Goal: Task Accomplishment & Management: Complete application form

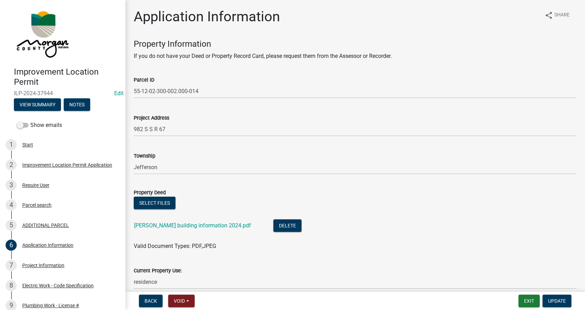
scroll to position [70, 0]
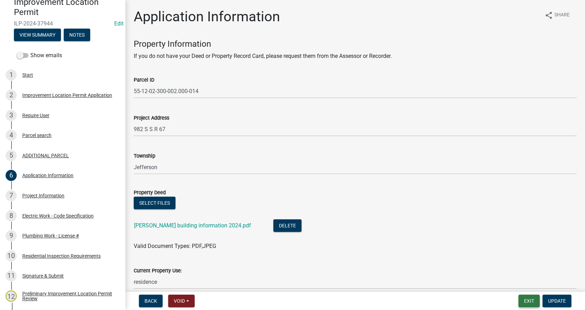
click at [525, 302] on button "Exit" at bounding box center [529, 300] width 21 height 13
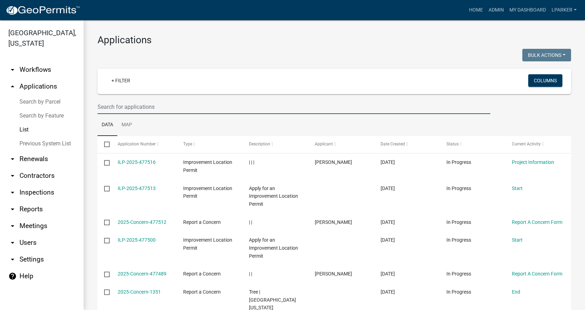
click at [102, 103] on input "text" at bounding box center [294, 107] width 393 height 14
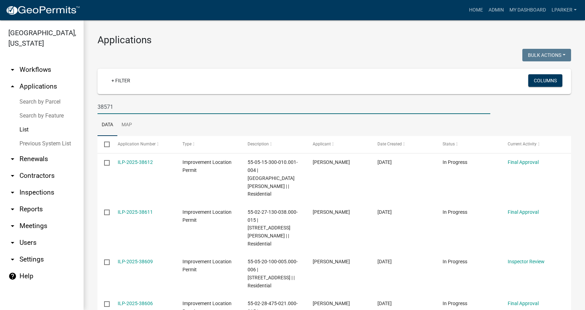
type input "38571"
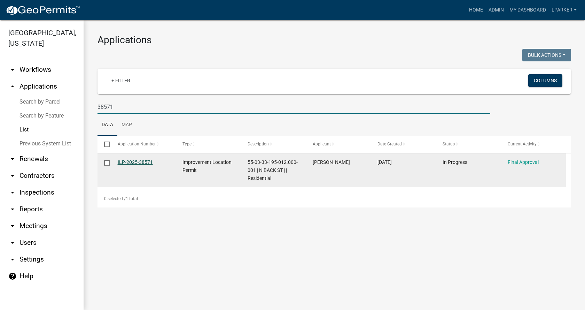
click at [138, 160] on link "ILP-2025-38571" at bounding box center [135, 162] width 35 height 6
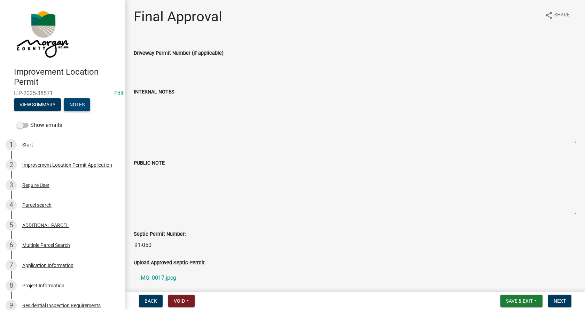
click at [82, 105] on button "Notes" at bounding box center [77, 104] width 26 height 13
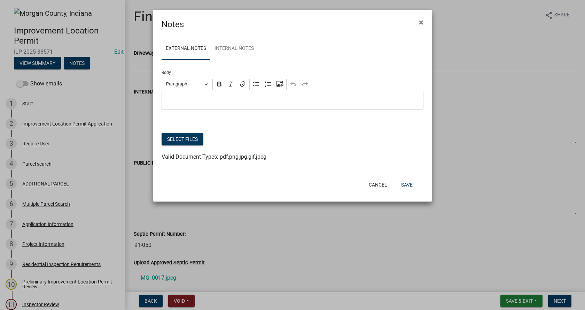
click at [184, 98] on p "Editor editing area: main. Press Alt+0 for help." at bounding box center [292, 100] width 255 height 8
click at [422, 22] on span "×" at bounding box center [421, 22] width 5 height 10
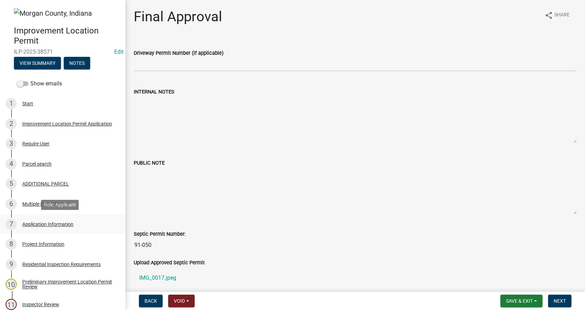
click at [32, 223] on div "Application Information" at bounding box center [47, 224] width 51 height 5
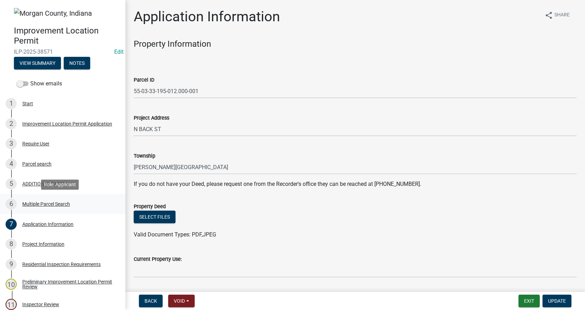
click at [28, 204] on div "Multiple Parcel Search" at bounding box center [46, 203] width 48 height 5
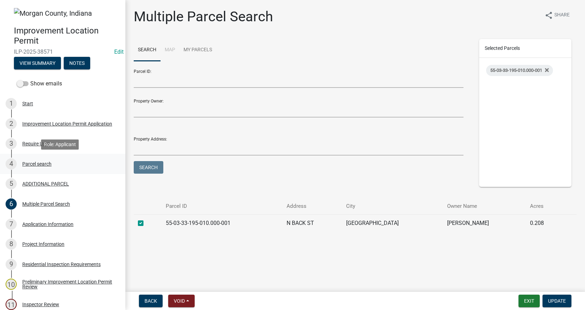
click at [27, 165] on div "Parcel search" at bounding box center [36, 163] width 29 height 5
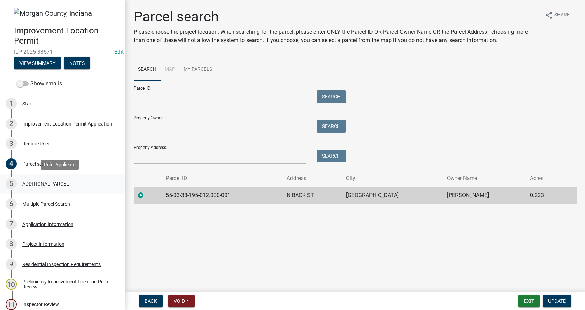
click at [29, 182] on div "ADDITIONAL PARCEL" at bounding box center [45, 183] width 47 height 5
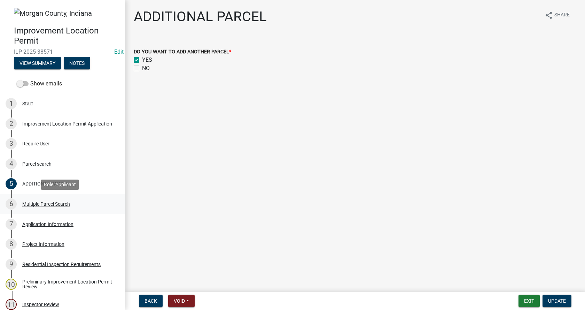
click at [25, 202] on div "Multiple Parcel Search" at bounding box center [46, 203] width 48 height 5
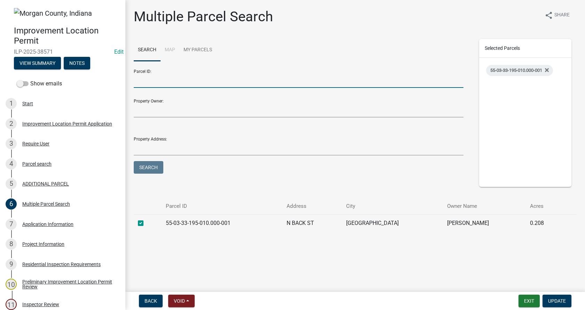
click at [159, 81] on input "Parcel ID:" at bounding box center [299, 81] width 330 height 14
click at [149, 81] on input "Parcel ID:" at bounding box center [299, 81] width 330 height 14
type input "55-03-33-195-012.000-001"
click at [134, 161] on button "Search" at bounding box center [149, 167] width 30 height 13
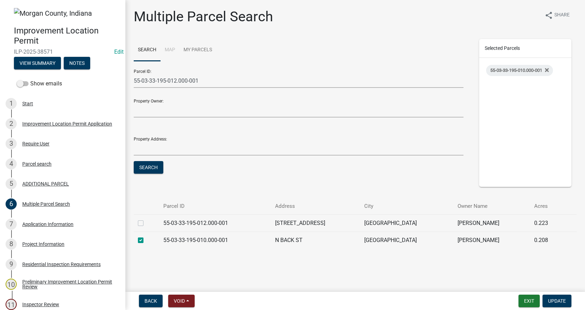
click at [146, 219] on label at bounding box center [146, 219] width 0 height 0
click at [146, 223] on input "checkbox" at bounding box center [148, 221] width 5 height 5
checkbox input "true"
click at [560, 299] on span "Update" at bounding box center [557, 301] width 18 height 6
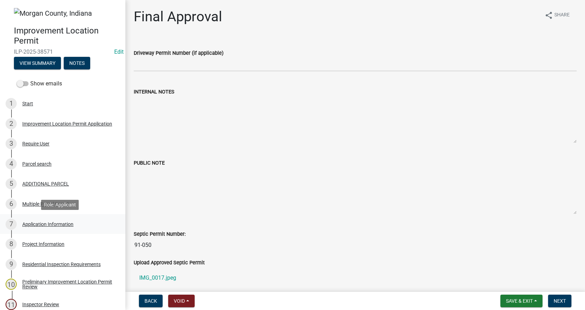
click at [23, 222] on div "Application Information" at bounding box center [47, 224] width 51 height 5
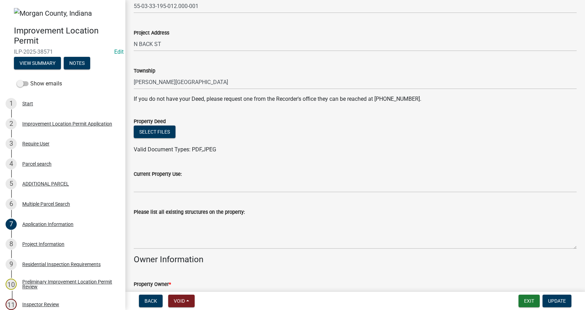
scroll to position [105, 0]
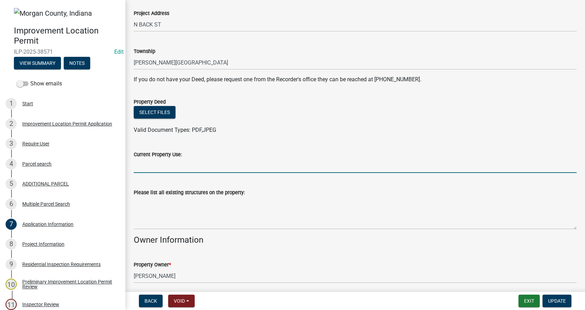
click at [151, 167] on input "Current Property Use:" at bounding box center [355, 166] width 443 height 14
type input "residential"
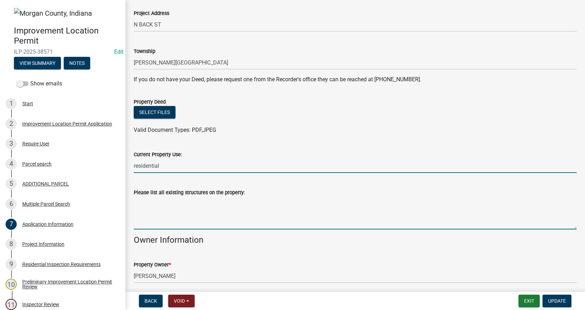
click at [141, 201] on textarea "Please list all existing structures on the property:" at bounding box center [355, 212] width 443 height 33
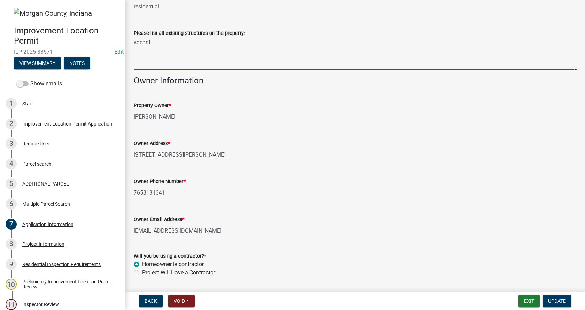
scroll to position [285, 0]
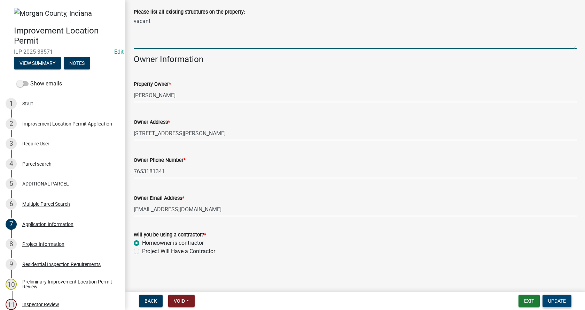
type textarea "vacant"
click at [563, 300] on span "Update" at bounding box center [557, 301] width 18 height 6
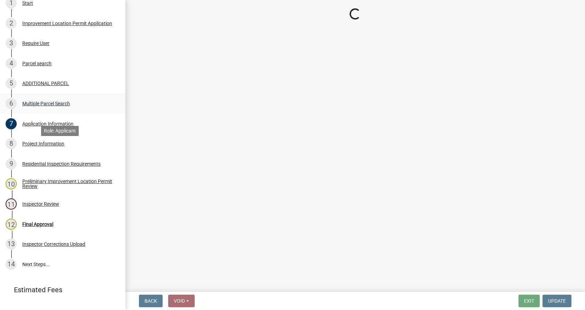
scroll to position [114, 0]
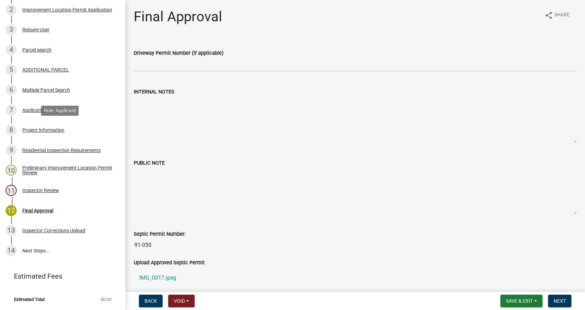
click at [23, 128] on div "Project Information" at bounding box center [43, 130] width 42 height 5
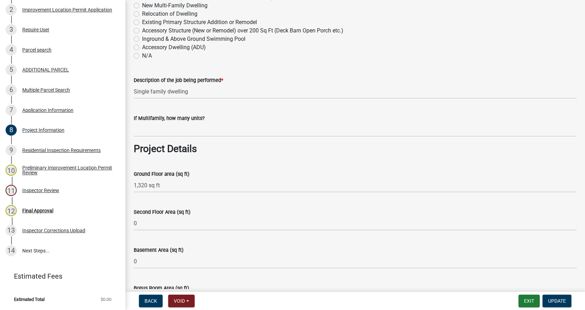
scroll to position [174, 0]
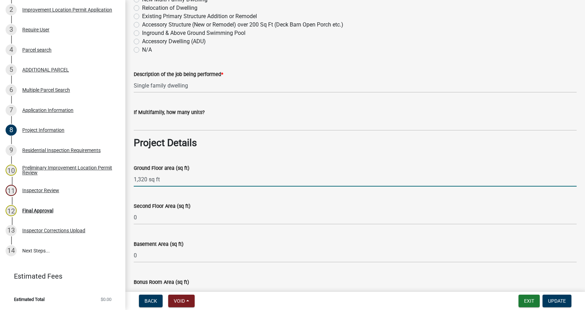
click at [139, 180] on input "1,320 sq ft" at bounding box center [355, 179] width 443 height 14
type input "1320"
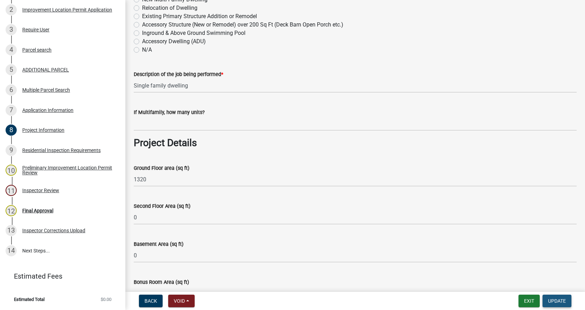
click at [562, 299] on span "Update" at bounding box center [557, 301] width 18 height 6
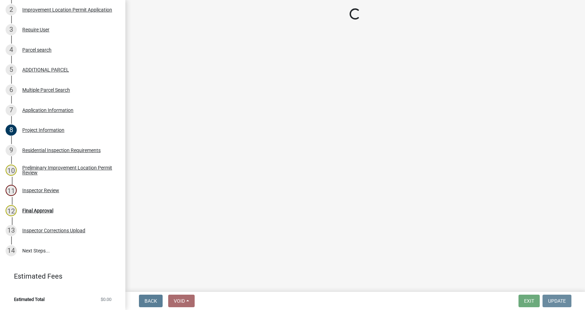
scroll to position [0, 0]
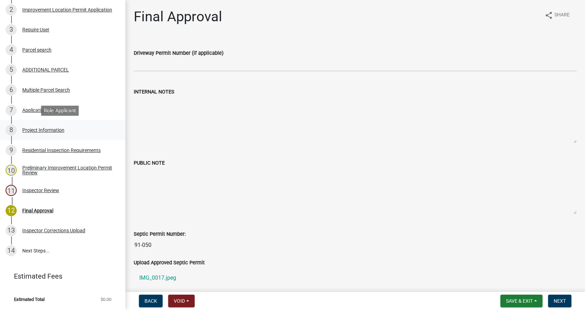
click at [28, 129] on div "Project Information" at bounding box center [43, 130] width 42 height 5
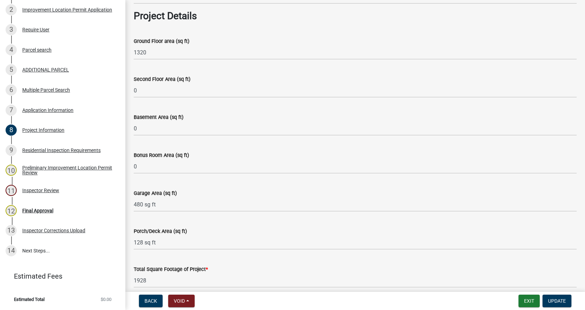
scroll to position [314, 0]
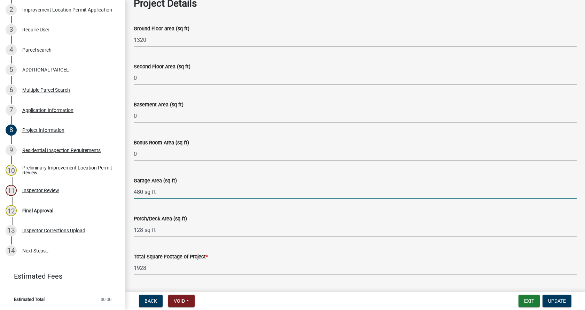
drag, startPoint x: 161, startPoint y: 192, endPoint x: 145, endPoint y: 196, distance: 16.2
click at [145, 196] on input "480 sg ft" at bounding box center [355, 192] width 443 height 14
type input "480"
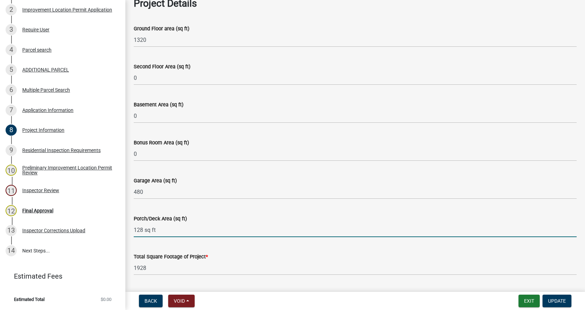
drag, startPoint x: 157, startPoint y: 230, endPoint x: 145, endPoint y: 233, distance: 12.8
click at [145, 233] on input "128 sq ft" at bounding box center [355, 230] width 443 height 14
type input "128"
click at [553, 299] on span "Update" at bounding box center [557, 301] width 18 height 6
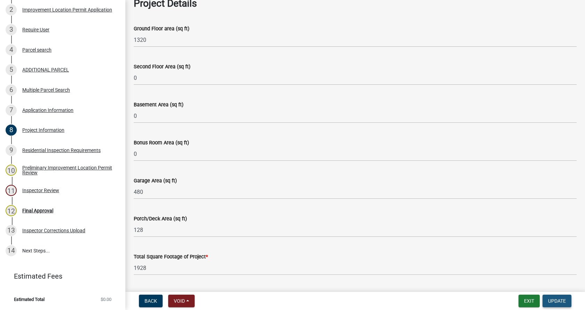
scroll to position [0, 0]
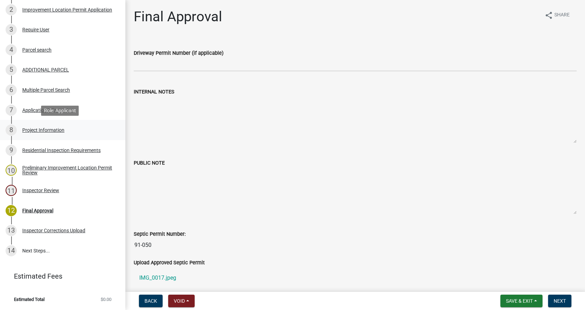
click at [34, 130] on div "Project Information" at bounding box center [43, 130] width 42 height 5
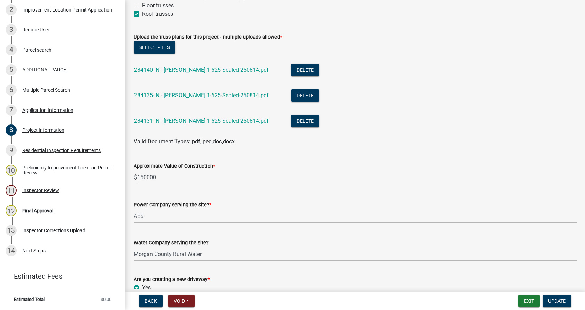
scroll to position [732, 0]
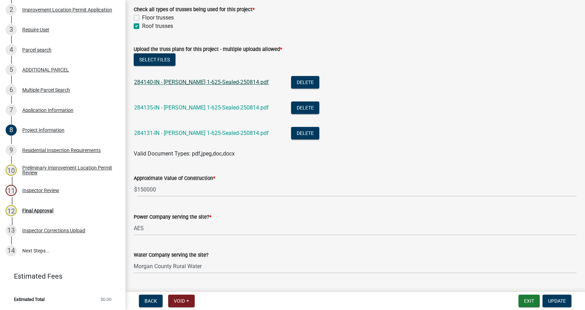
click at [180, 83] on link "284140-IN - [PERSON_NAME] 1-625-Sealed-250814.pdf" at bounding box center [201, 82] width 135 height 7
click at [190, 107] on link "284135-IN - [PERSON_NAME] 1-625-Sealed-250814.pdf" at bounding box center [201, 107] width 135 height 7
click at [181, 133] on link "284131-IN - [PERSON_NAME] 1-625-Sealed-250814.pdf" at bounding box center [201, 133] width 135 height 7
click at [196, 107] on link "284135-IN - [PERSON_NAME] 1-625-Sealed-250814.pdf" at bounding box center [201, 107] width 135 height 7
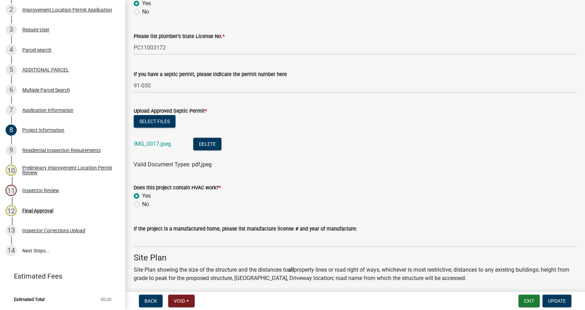
scroll to position [1289, 0]
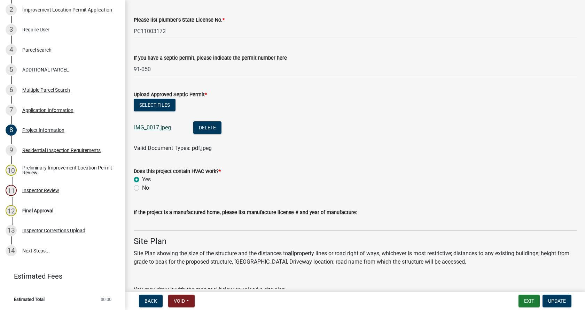
click at [147, 126] on link "IMG_0017.jpeg" at bounding box center [152, 127] width 37 height 7
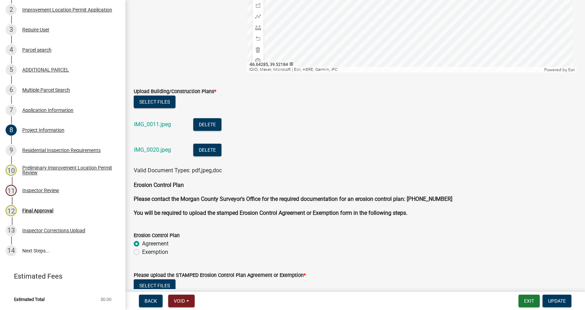
scroll to position [1777, 0]
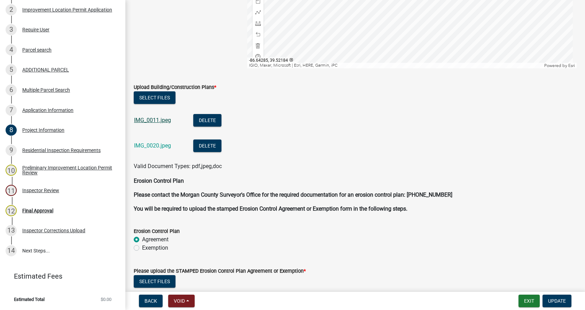
click at [148, 121] on link "IMG_0011.jpeg" at bounding box center [152, 120] width 37 height 7
click at [146, 144] on link "IMG_0020.jpeg" at bounding box center [152, 145] width 37 height 7
click at [156, 119] on link "IMG_0011.jpeg" at bounding box center [152, 120] width 37 height 7
click at [153, 145] on link "IMG_0020.jpeg" at bounding box center [152, 145] width 37 height 7
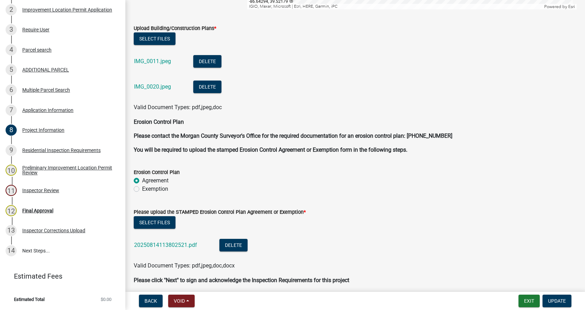
scroll to position [1864, 0]
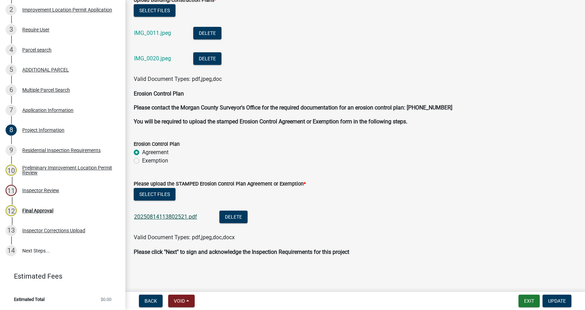
click at [170, 216] on link "20250814113802521.pdf" at bounding box center [165, 216] width 63 height 7
click at [142, 161] on label "Exemption" at bounding box center [155, 160] width 26 height 8
click at [142, 161] on input "Exemption" at bounding box center [144, 158] width 5 height 5
radio input "true"
click at [556, 299] on span "Update" at bounding box center [557, 301] width 18 height 6
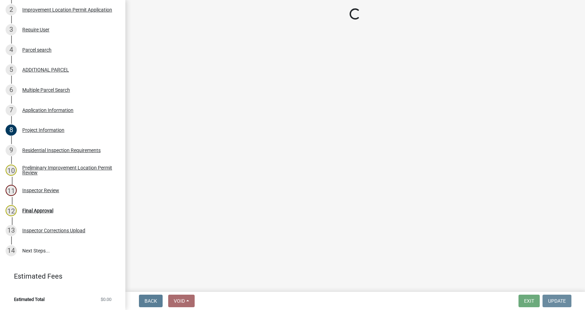
scroll to position [0, 0]
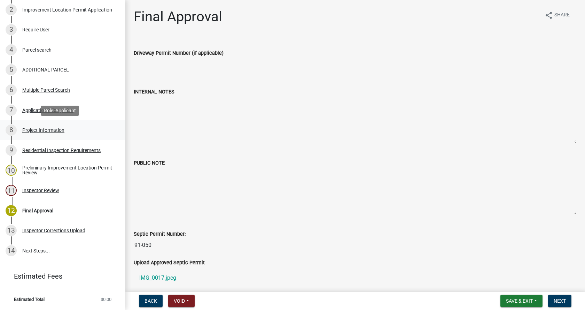
click at [33, 129] on div "Project Information" at bounding box center [43, 130] width 42 height 5
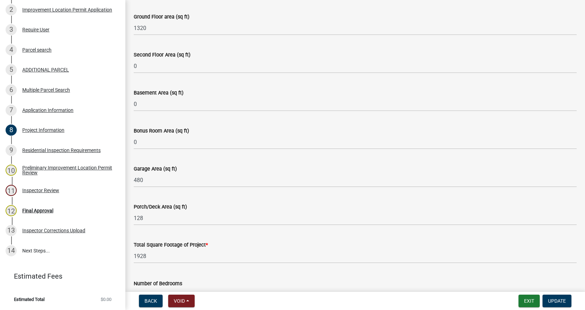
scroll to position [314, 0]
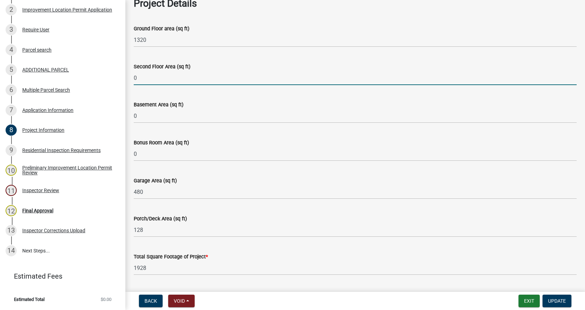
drag, startPoint x: 139, startPoint y: 77, endPoint x: 135, endPoint y: 78, distance: 3.8
click at [135, 78] on input "0" at bounding box center [355, 78] width 443 height 14
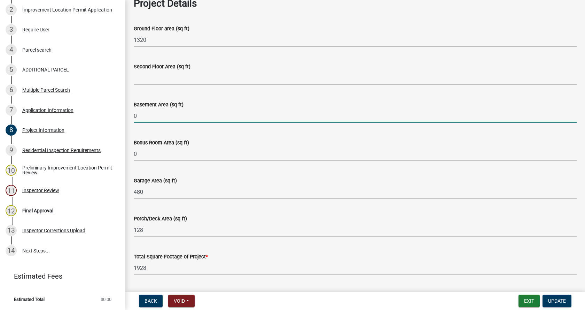
drag, startPoint x: 138, startPoint y: 116, endPoint x: 134, endPoint y: 116, distance: 4.2
click at [134, 116] on input "0" at bounding box center [355, 116] width 443 height 14
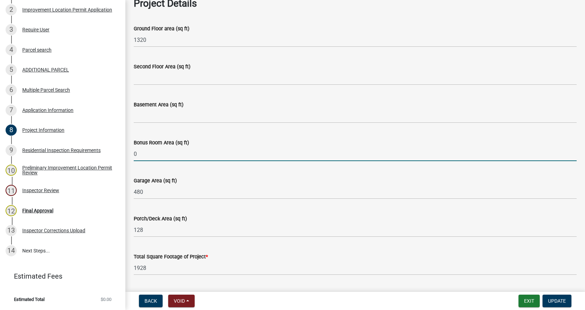
drag, startPoint x: 140, startPoint y: 156, endPoint x: 133, endPoint y: 155, distance: 6.7
click at [133, 155] on div "Bonus Room Area (sq ft) 0" at bounding box center [356, 145] width 454 height 32
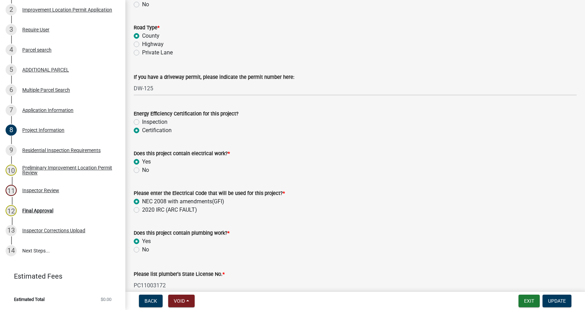
scroll to position [1045, 0]
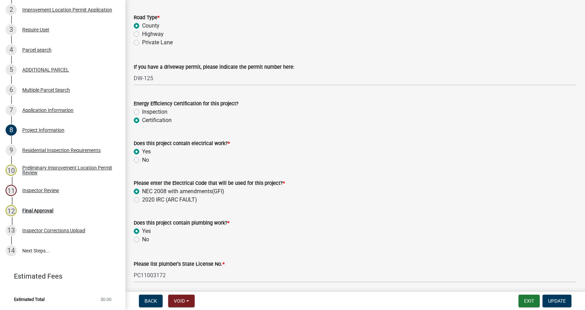
click at [142, 112] on label "Inspection" at bounding box center [154, 112] width 25 height 8
click at [142, 112] on input "Inspection" at bounding box center [144, 110] width 5 height 5
radio input "true"
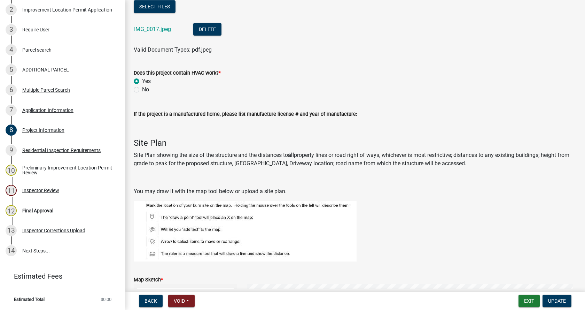
scroll to position [1428, 0]
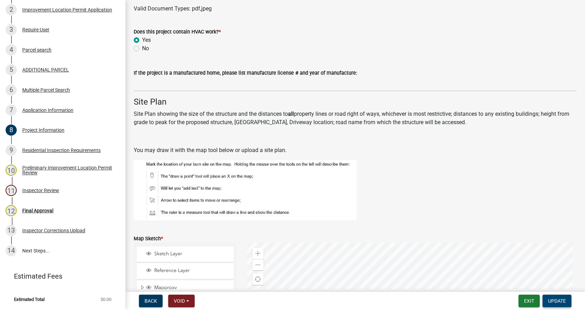
click at [562, 299] on span "Update" at bounding box center [557, 301] width 18 height 6
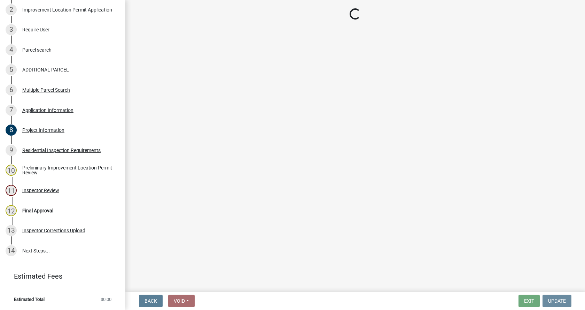
scroll to position [0, 0]
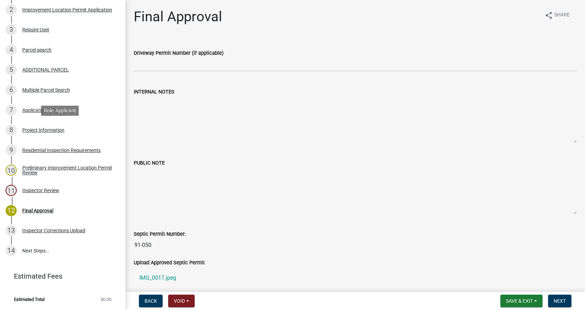
click at [26, 128] on div "Project Information" at bounding box center [43, 130] width 42 height 5
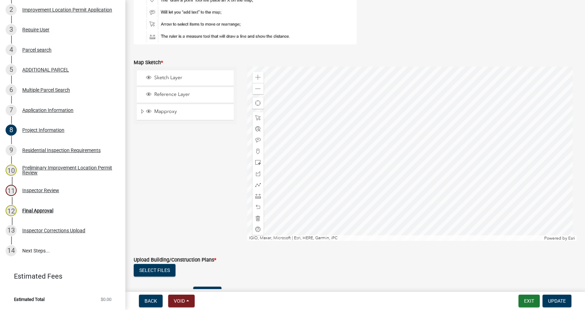
scroll to position [1602, 0]
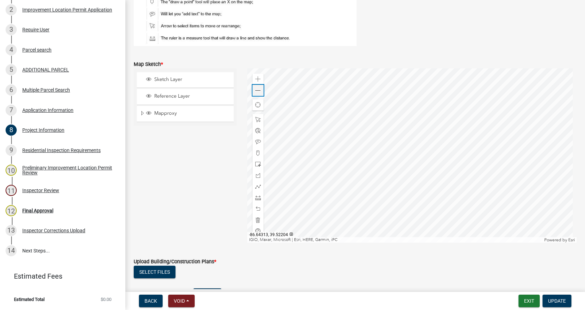
click at [258, 91] on span at bounding box center [258, 91] width 6 height 6
click at [255, 217] on span at bounding box center [258, 220] width 6 height 6
click at [256, 164] on span at bounding box center [258, 164] width 6 height 6
click at [420, 161] on div at bounding box center [412, 155] width 330 height 174
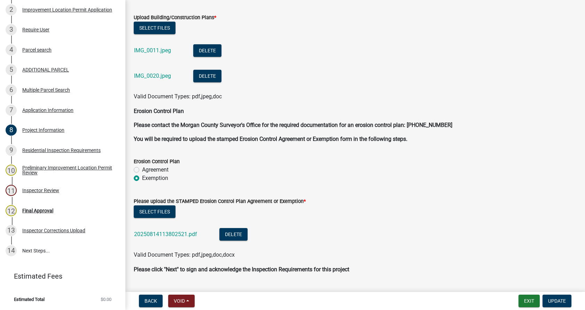
scroll to position [1864, 0]
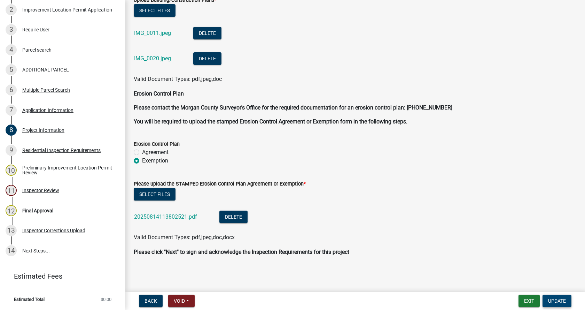
click at [561, 299] on span "Update" at bounding box center [557, 301] width 18 height 6
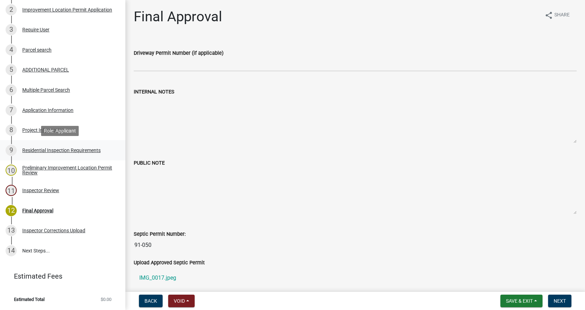
click at [30, 149] on div "Residential Inspection Requirements" at bounding box center [61, 150] width 78 height 5
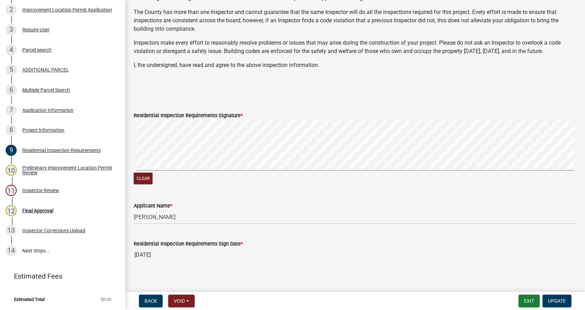
scroll to position [155, 0]
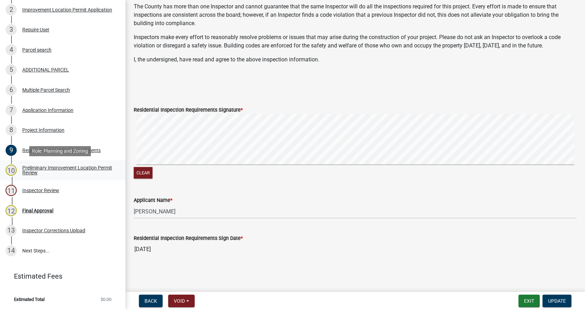
click at [26, 168] on div "Preliminary Improvement Location Permit Review" at bounding box center [68, 170] width 92 height 10
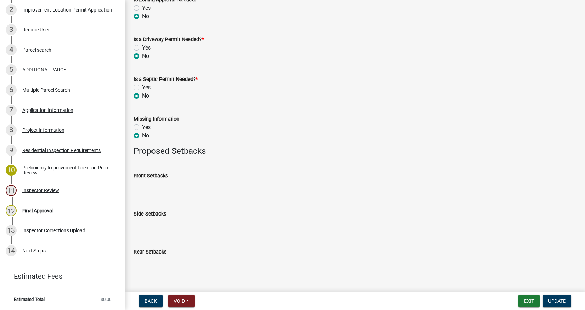
scroll to position [373, 0]
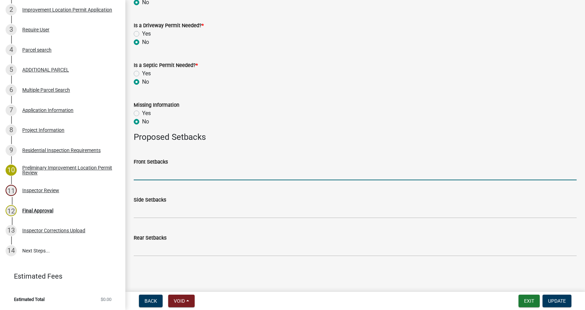
click at [175, 171] on input "Front Setbacks" at bounding box center [355, 173] width 443 height 14
type input "22"
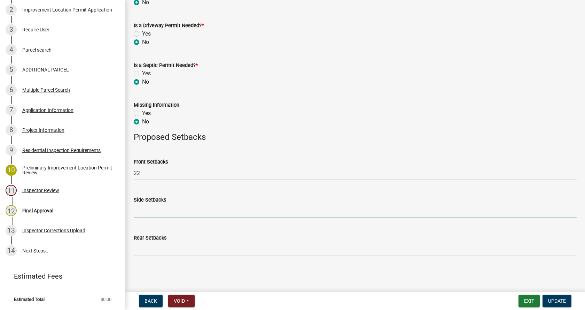
click at [187, 214] on input "Side Setbacks" at bounding box center [355, 211] width 443 height 14
type input "12/24"
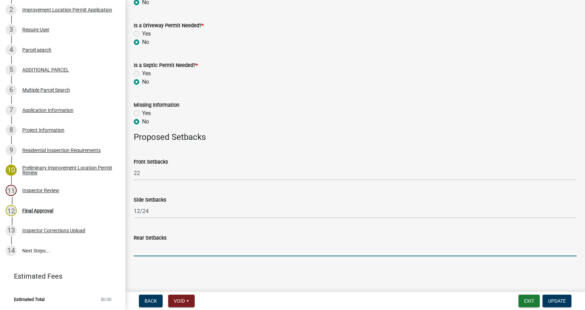
click at [179, 246] on input "Rear Setbacks" at bounding box center [355, 249] width 443 height 14
type input "120"
click at [556, 299] on span "Update" at bounding box center [557, 301] width 18 height 6
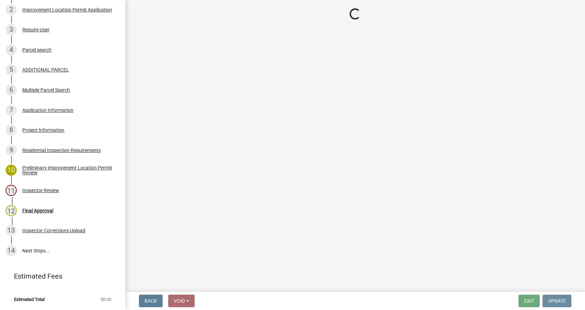
scroll to position [0, 0]
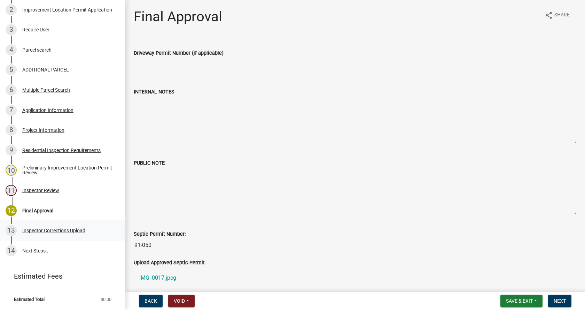
click at [28, 230] on div "Inspector Corrections Upload" at bounding box center [53, 230] width 63 height 5
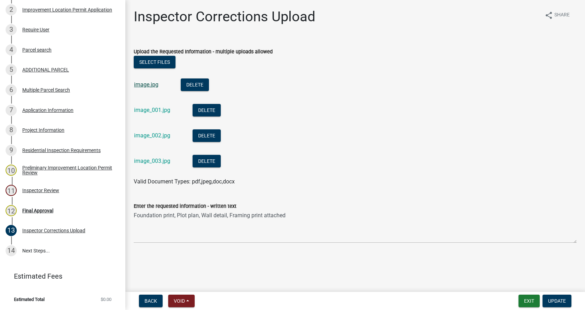
click at [144, 85] on link "image.jpg" at bounding box center [146, 84] width 24 height 7
click at [147, 108] on link "image_001.jpg" at bounding box center [152, 110] width 36 height 7
click at [147, 133] on link "image_002.jpg" at bounding box center [152, 135] width 36 height 7
click at [152, 162] on link "image_003.jpg" at bounding box center [152, 160] width 36 height 7
click at [561, 298] on span "Update" at bounding box center [557, 301] width 18 height 6
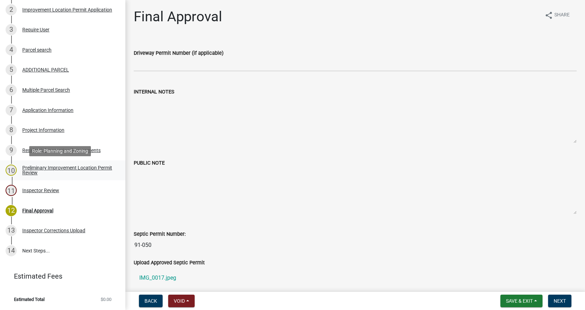
click at [35, 169] on div "Preliminary Improvement Location Permit Review" at bounding box center [68, 170] width 92 height 10
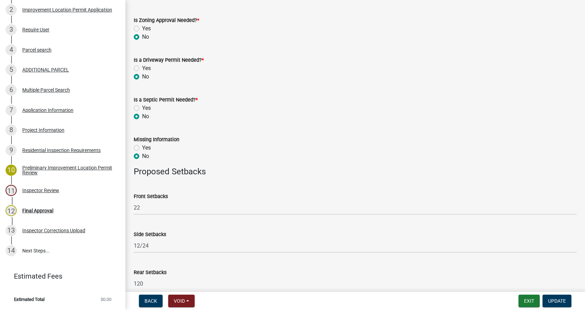
scroll to position [373, 0]
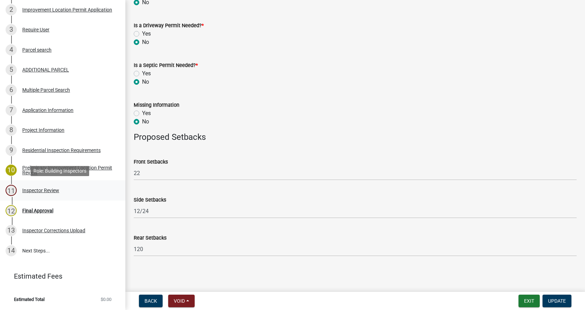
click at [28, 188] on div "Inspector Review" at bounding box center [40, 190] width 37 height 5
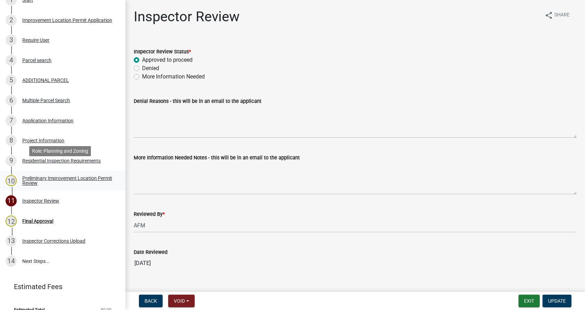
scroll to position [114, 0]
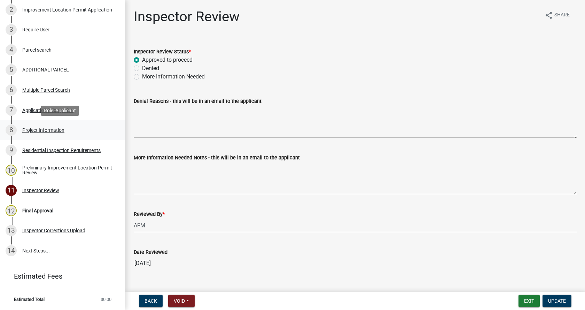
click at [28, 128] on div "Project Information" at bounding box center [43, 130] width 42 height 5
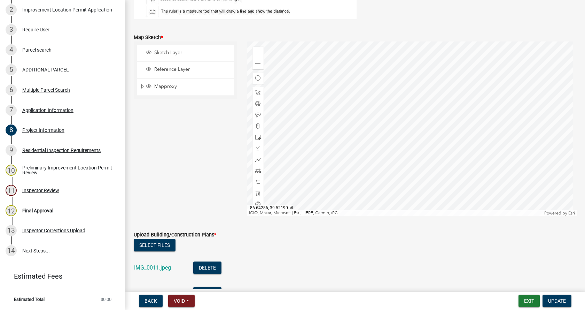
scroll to position [1620, 0]
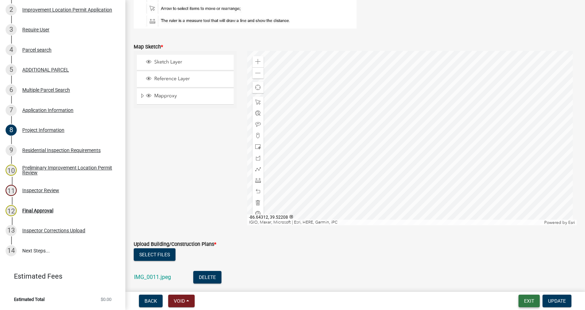
click at [535, 300] on button "Exit" at bounding box center [529, 300] width 21 height 13
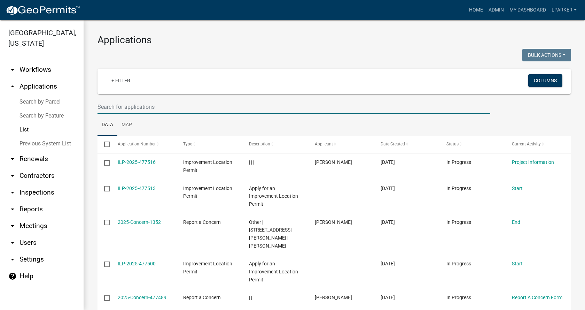
click at [106, 109] on input "text" at bounding box center [294, 107] width 393 height 14
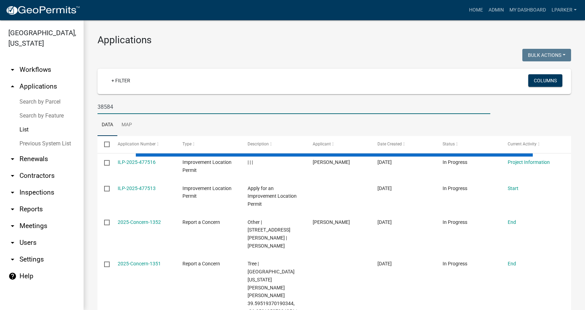
type input "38584"
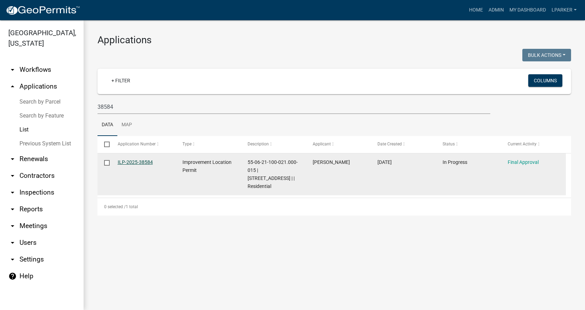
click at [132, 159] on link "ILP-2025-38584" at bounding box center [135, 162] width 35 height 6
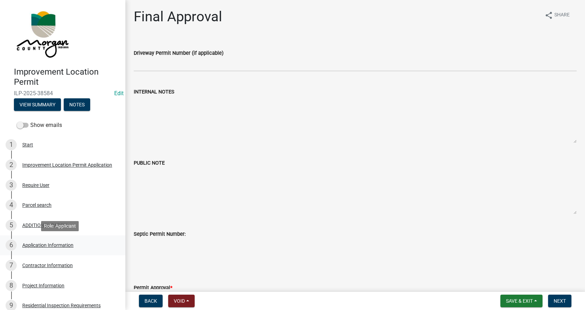
click at [27, 244] on div "Application Information" at bounding box center [47, 244] width 51 height 5
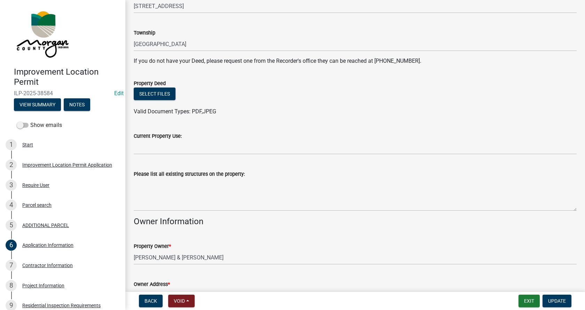
scroll to position [139, 0]
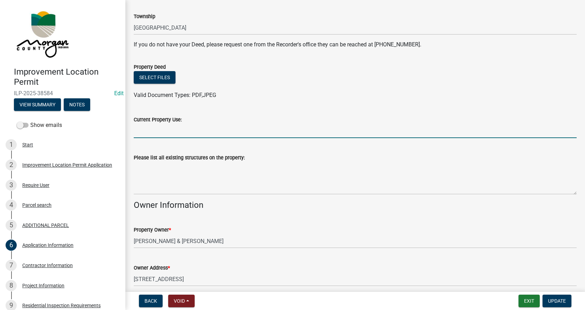
click at [156, 129] on input "Current Property Use:" at bounding box center [355, 131] width 443 height 14
type input "residential"
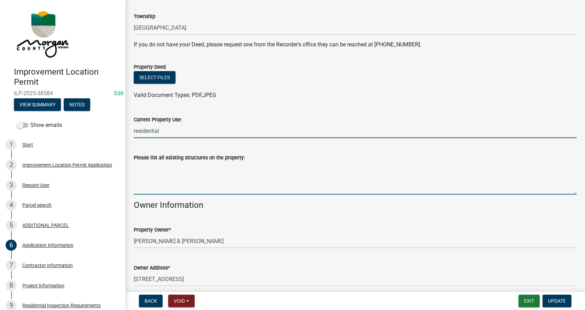
click at [151, 170] on textarea "Please list all existing structures on the property:" at bounding box center [355, 178] width 443 height 33
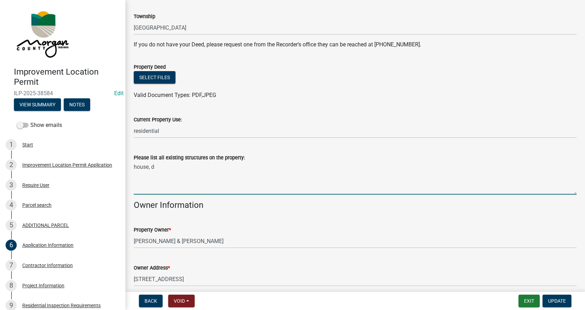
click at [157, 169] on textarea "house, d" at bounding box center [355, 178] width 443 height 33
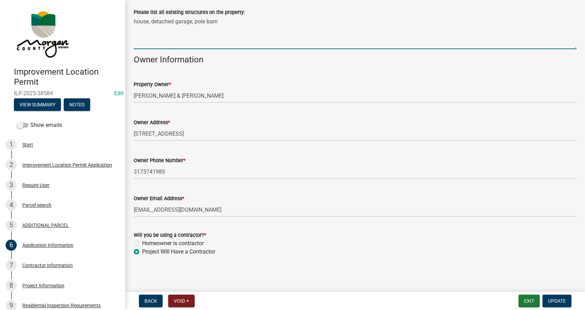
scroll to position [285, 0]
type textarea "house, detached garage, pole barn"
click at [557, 297] on button "Update" at bounding box center [557, 300] width 29 height 13
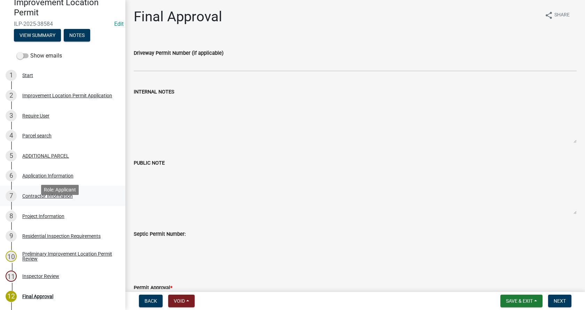
scroll to position [70, 0]
click at [512, 300] on span "Save & Exit" at bounding box center [519, 301] width 27 height 6
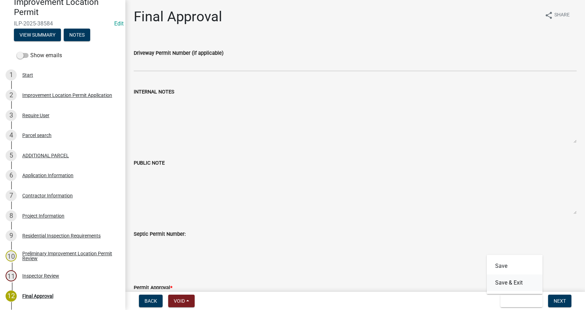
click at [500, 282] on button "Save & Exit" at bounding box center [515, 282] width 56 height 17
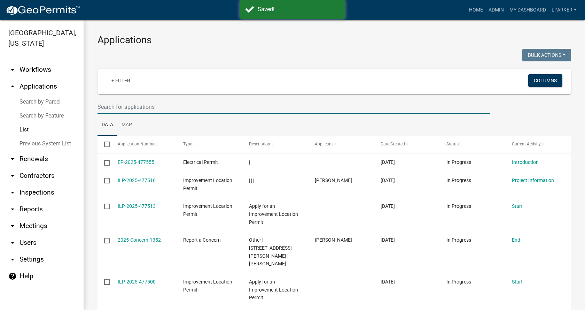
click at [123, 103] on input "text" at bounding box center [294, 107] width 393 height 14
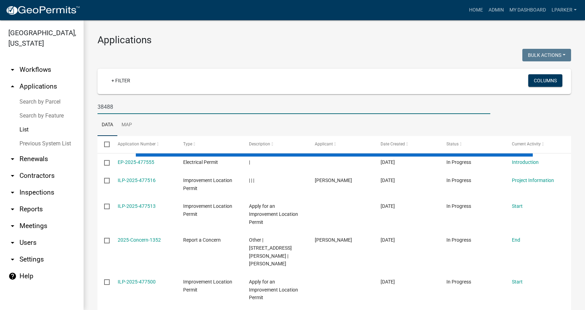
type input "38488"
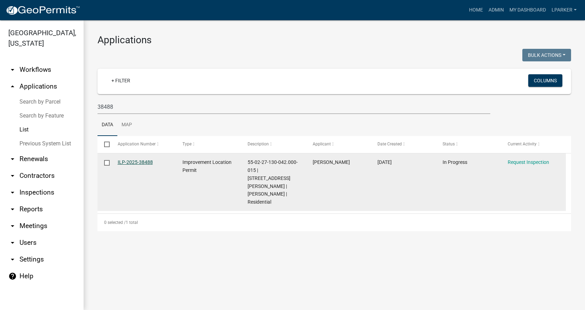
click at [131, 161] on link "ILP-2025-38488" at bounding box center [135, 162] width 35 height 6
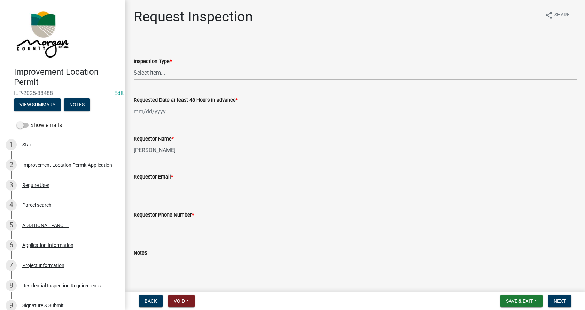
click at [152, 72] on select "Select Item... Footer Hole Bonding Underslab Foundation, Piers, Tie downs Prewa…" at bounding box center [355, 72] width 443 height 14
click at [134, 65] on select "Select Item... Footer Hole Bonding Underslab Foundation, Piers, Tie downs Prewa…" at bounding box center [355, 72] width 443 height 14
select select "e905d668-7de6-4caa-858c-c719f45d0fd1"
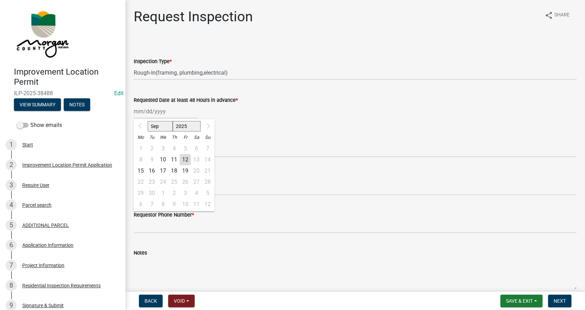
click at [147, 111] on div "[DATE] Mo Tu We Th Fr Sa Su 1 2 3 4 5 6 7 8 9 10 11 12 13 14 15 16 17 18 19 20 …" at bounding box center [166, 111] width 64 height 14
click at [140, 169] on div "15" at bounding box center [140, 170] width 11 height 11
type input "[DATE]"
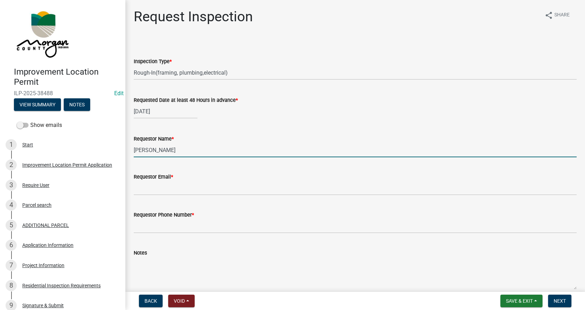
drag, startPoint x: 178, startPoint y: 150, endPoint x: 134, endPoint y: 153, distance: 44.7
click at [134, 153] on input "[PERSON_NAME]" at bounding box center [355, 150] width 443 height 14
type input "[PERSON_NAME]"
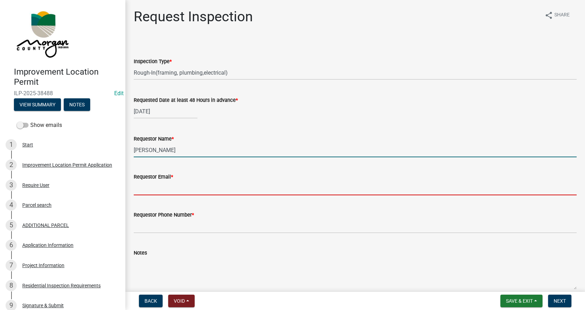
click at [169, 190] on input "Requestor Email *" at bounding box center [355, 188] width 443 height 14
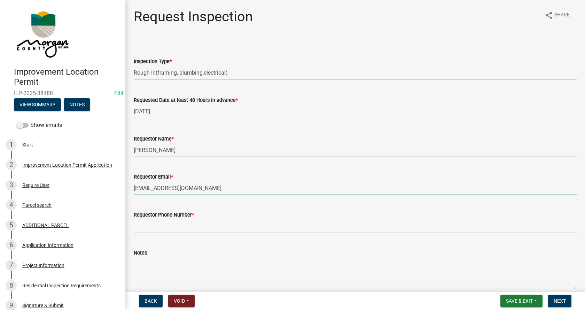
type input "[EMAIL_ADDRESS][DOMAIN_NAME]"
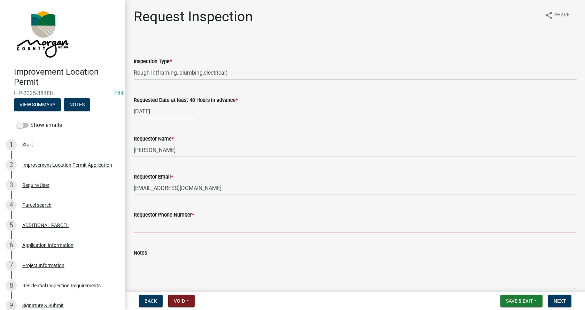
click at [143, 226] on input "Requestor Phone Number *" at bounding box center [355, 226] width 443 height 14
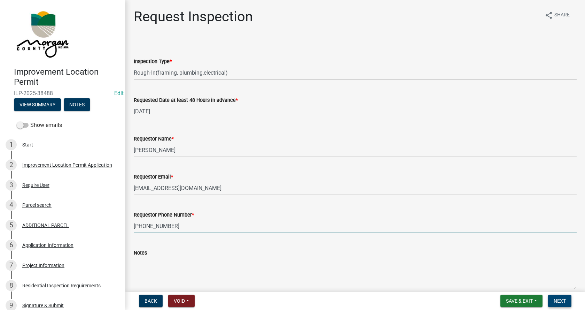
type input "[PHONE_NUMBER]"
click at [556, 297] on button "Next" at bounding box center [559, 300] width 23 height 13
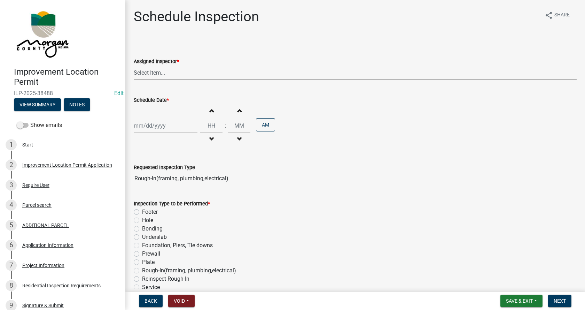
click at [139, 73] on select "Select Item... [PERSON_NAME] ([PERSON_NAME]) AndrewMason ([PERSON_NAME])" at bounding box center [355, 72] width 443 height 14
select select "47d75678-cf87-418f-879d-88d5340f2bcb"
click at [134, 65] on select "Select Item... [PERSON_NAME] ([PERSON_NAME]) AndrewMason ([PERSON_NAME])" at bounding box center [355, 72] width 443 height 14
click at [145, 127] on div at bounding box center [166, 125] width 64 height 14
select select "9"
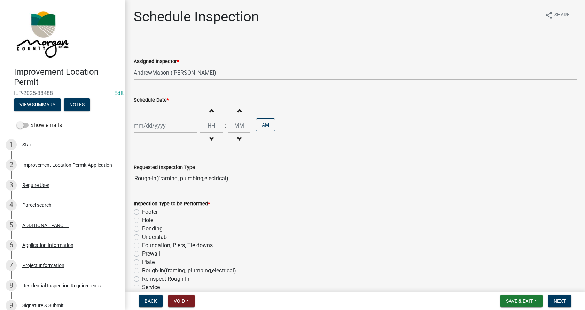
select select "2025"
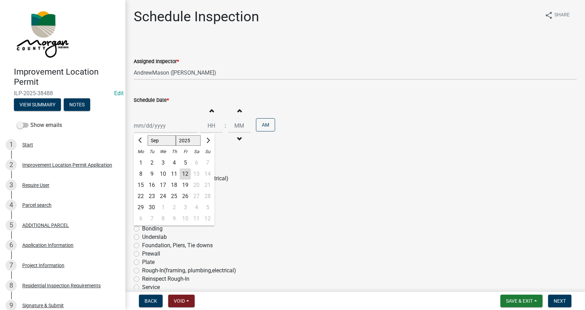
click at [143, 184] on div "15" at bounding box center [140, 184] width 11 height 11
type input "[DATE]"
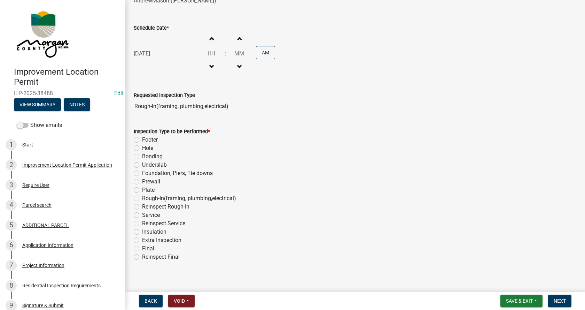
scroll to position [78, 0]
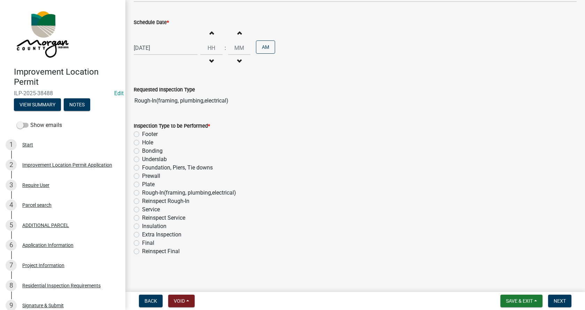
click at [142, 193] on label "Rough-In(framing, plumbing,electrical)" at bounding box center [189, 192] width 94 height 8
click at [142, 193] on input "Rough-In(framing, plumbing,electrical)" at bounding box center [144, 190] width 5 height 5
radio input "true"
click at [534, 302] on button "Save & Exit" at bounding box center [522, 300] width 42 height 13
click at [496, 283] on button "Save & Exit" at bounding box center [515, 282] width 56 height 17
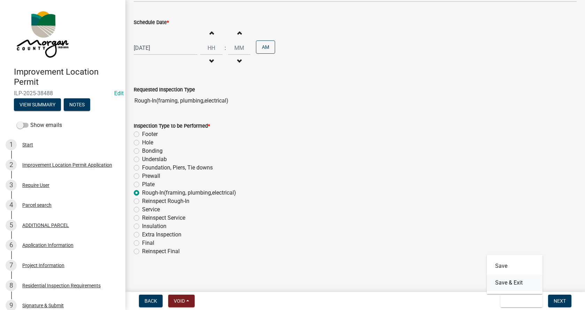
scroll to position [0, 0]
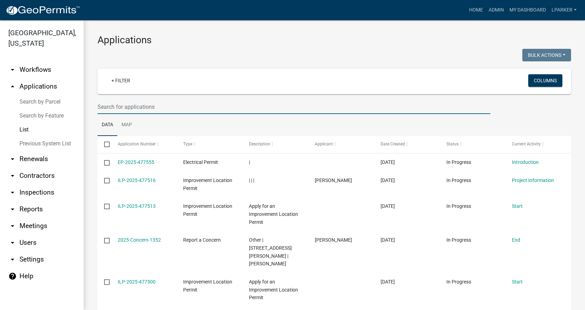
click at [133, 109] on input "text" at bounding box center [294, 107] width 393 height 14
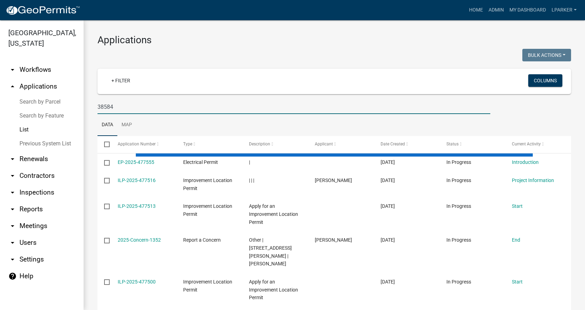
type input "38584"
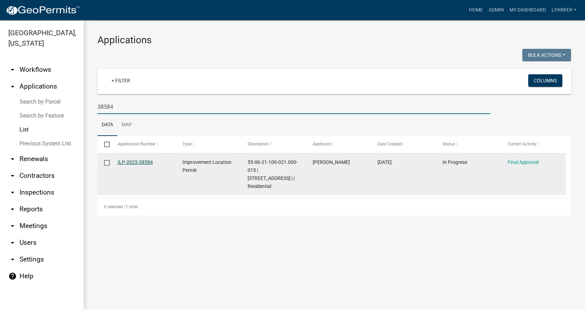
click at [143, 159] on link "ILP-2025-38584" at bounding box center [135, 162] width 35 height 6
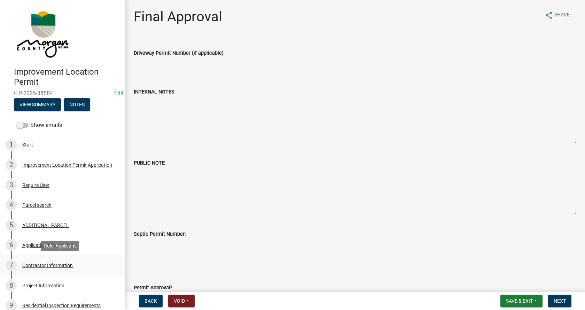
click at [30, 263] on div "Contractor Information" at bounding box center [47, 265] width 51 height 5
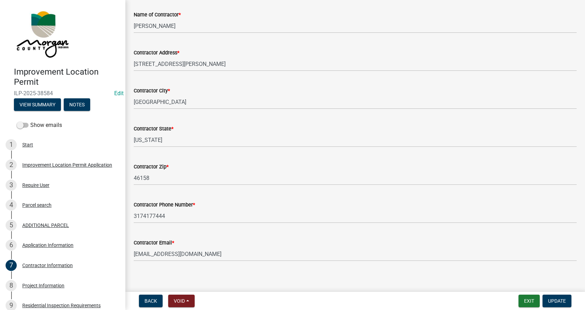
scroll to position [59, 0]
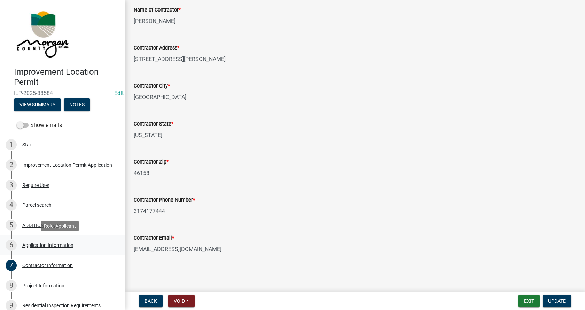
click at [30, 241] on div "6 Application Information" at bounding box center [60, 244] width 109 height 11
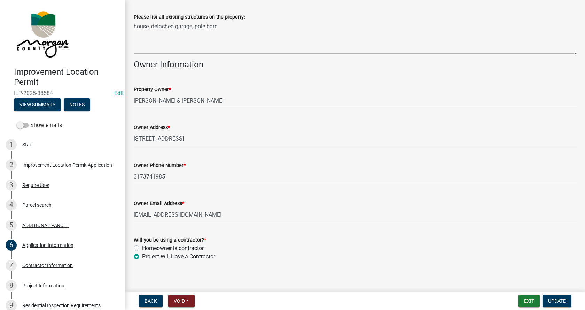
scroll to position [285, 0]
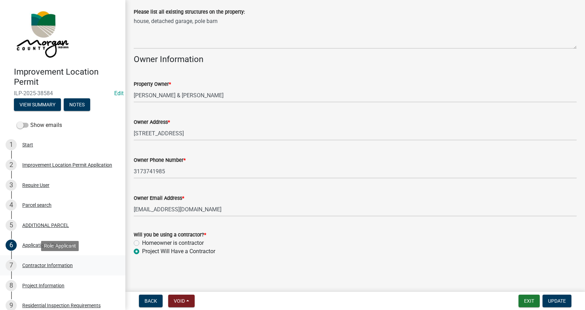
click at [24, 261] on div "7 Contractor Information" at bounding box center [60, 265] width 109 height 11
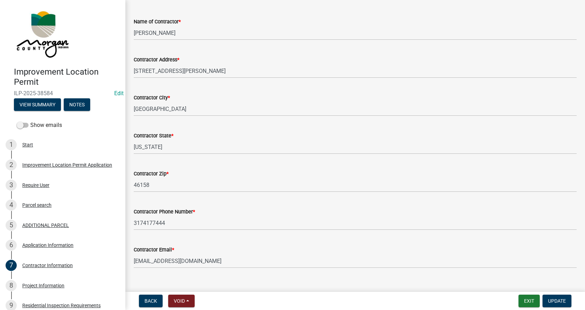
scroll to position [59, 0]
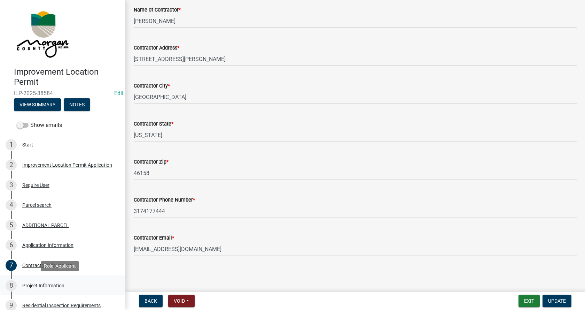
click at [28, 283] on div "Project Information" at bounding box center [43, 285] width 42 height 5
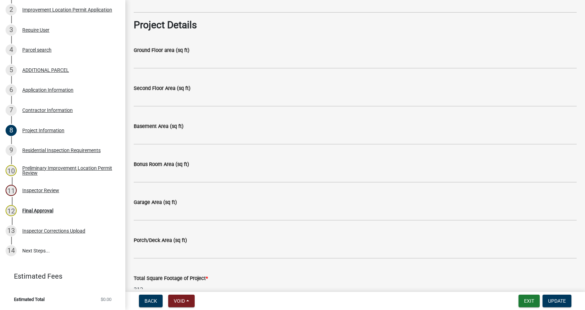
scroll to position [314, 0]
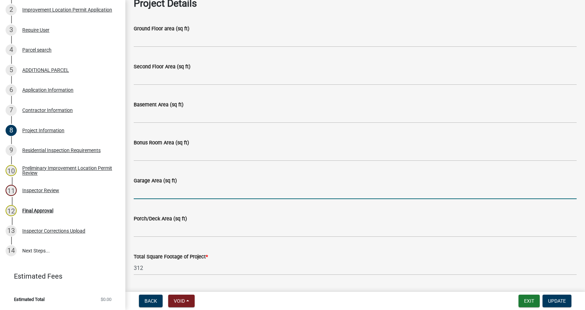
click at [142, 191] on input "Garage Area (sq ft)" at bounding box center [355, 192] width 443 height 14
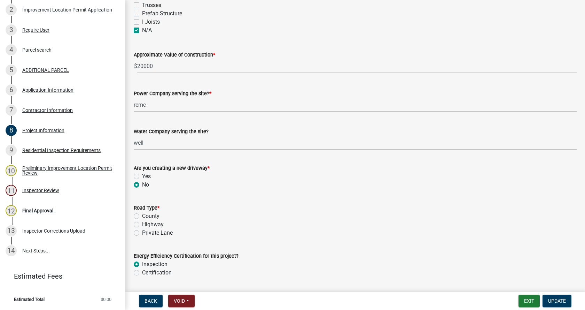
scroll to position [697, 0]
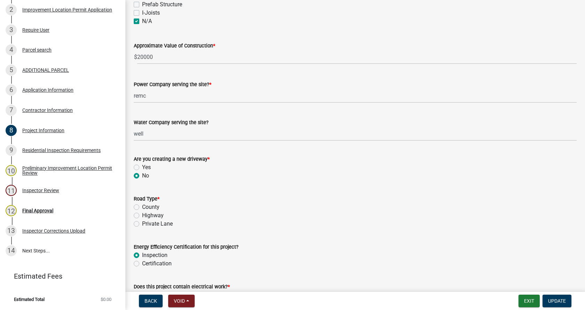
type input "312"
click at [142, 207] on label "County" at bounding box center [150, 207] width 17 height 8
click at [142, 207] on input "County" at bounding box center [144, 205] width 5 height 5
radio input "true"
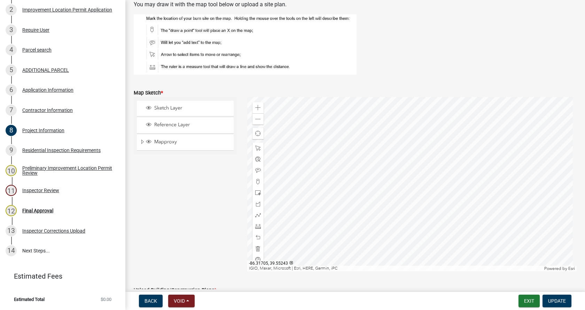
scroll to position [1289, 0]
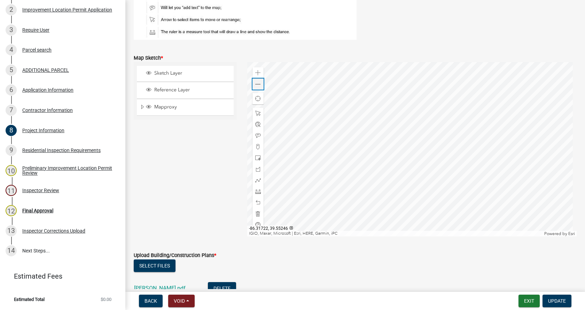
click at [256, 84] on span at bounding box center [258, 85] width 6 height 6
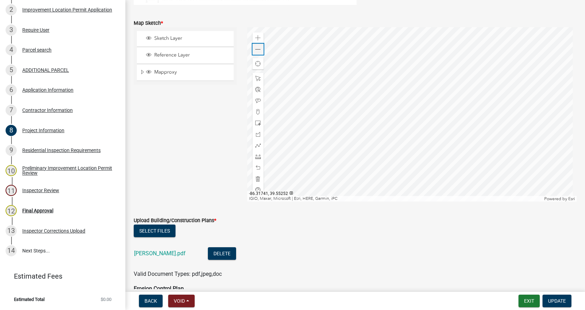
click at [255, 48] on span at bounding box center [258, 50] width 6 height 6
click at [255, 50] on span at bounding box center [258, 50] width 6 height 6
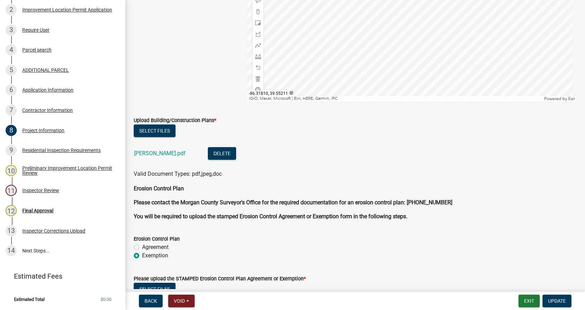
scroll to position [1428, 0]
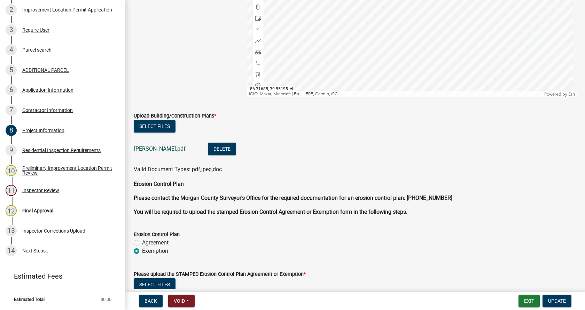
click at [146, 149] on link "[PERSON_NAME].pdf" at bounding box center [160, 148] width 52 height 7
click at [411, 76] on div at bounding box center [412, 10] width 330 height 174
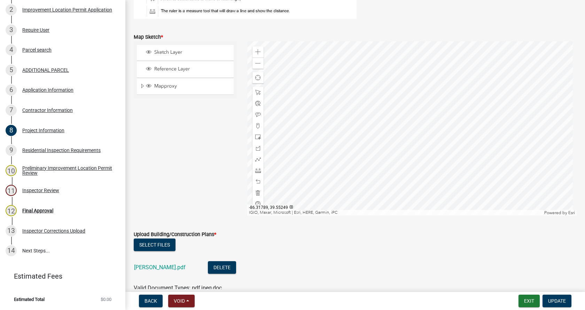
scroll to position [1324, 0]
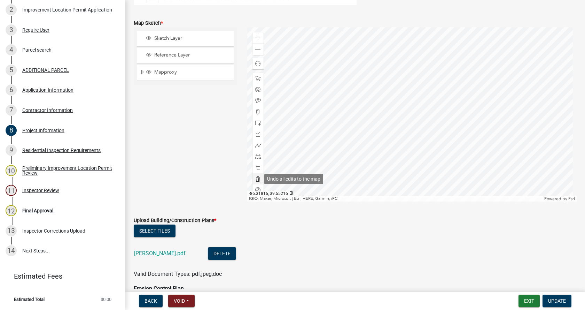
click at [258, 179] on span at bounding box center [258, 179] width 6 height 6
click at [255, 178] on span at bounding box center [258, 179] width 6 height 6
click at [255, 177] on span at bounding box center [258, 179] width 6 height 6
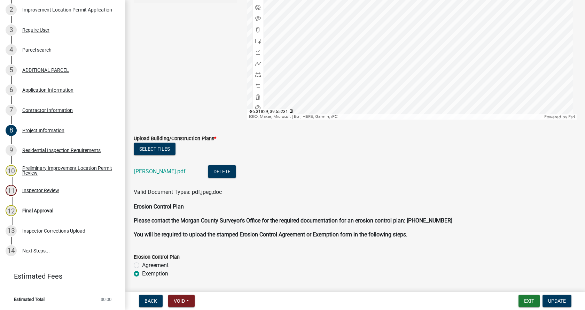
scroll to position [1428, 0]
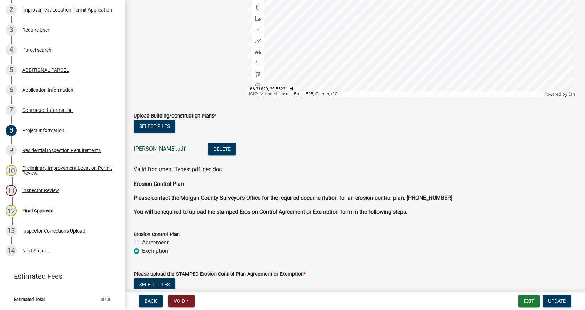
click at [141, 150] on link "[PERSON_NAME].pdf" at bounding box center [160, 148] width 52 height 7
click at [396, 51] on div at bounding box center [412, 10] width 330 height 174
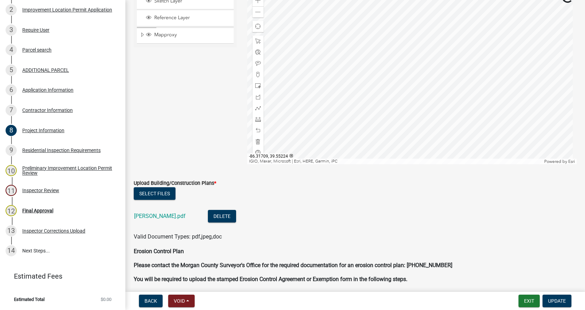
scroll to position [1289, 0]
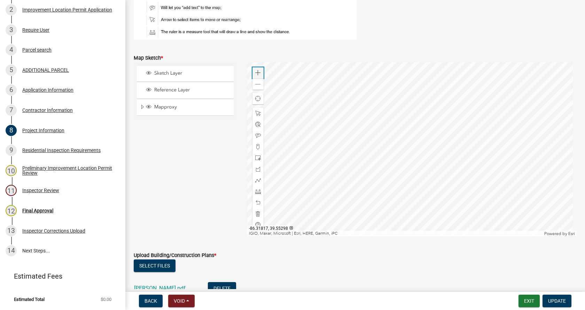
click at [256, 70] on span at bounding box center [258, 73] width 6 height 6
click at [433, 103] on div at bounding box center [412, 149] width 330 height 174
click at [256, 169] on span at bounding box center [258, 169] width 6 height 6
click at [256, 191] on span at bounding box center [258, 191] width 6 height 6
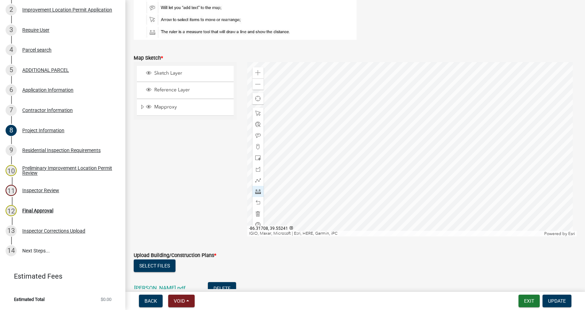
click at [440, 147] on div at bounding box center [412, 149] width 330 height 174
click at [442, 123] on div at bounding box center [412, 149] width 330 height 174
click at [396, 121] on div at bounding box center [412, 149] width 330 height 174
click at [394, 144] on div at bounding box center [412, 149] width 330 height 174
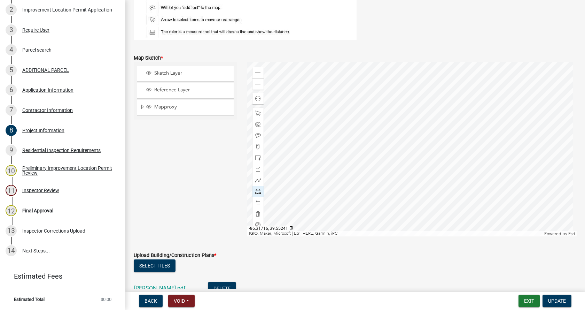
click at [394, 144] on div at bounding box center [412, 149] width 330 height 174
click at [442, 124] on div at bounding box center [412, 149] width 330 height 174
click at [563, 122] on div at bounding box center [412, 149] width 330 height 174
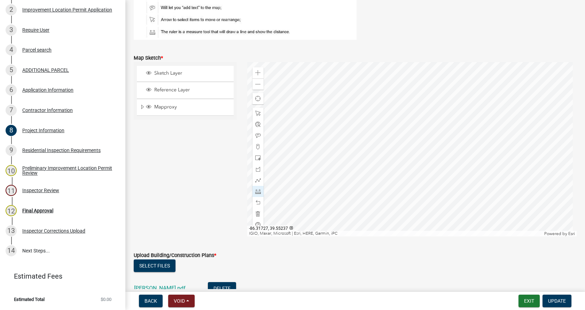
click at [337, 170] on div at bounding box center [412, 149] width 330 height 174
click at [406, 172] on div at bounding box center [412, 149] width 330 height 174
click at [411, 173] on div at bounding box center [412, 149] width 330 height 174
click at [382, 175] on div at bounding box center [412, 149] width 330 height 174
click at [370, 174] on div at bounding box center [412, 149] width 330 height 174
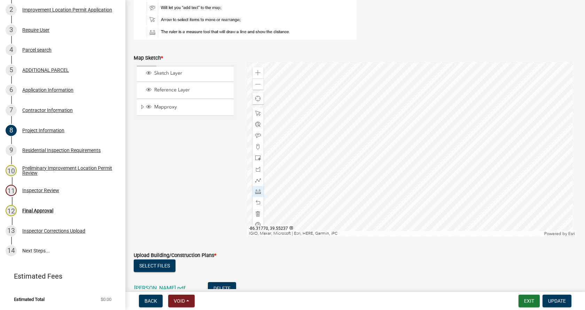
click at [370, 174] on div at bounding box center [412, 149] width 330 height 174
click at [355, 156] on div at bounding box center [412, 149] width 330 height 174
click at [363, 133] on div at bounding box center [412, 149] width 330 height 174
click at [396, 146] on div at bounding box center [412, 149] width 330 height 174
click at [391, 177] on div at bounding box center [412, 149] width 330 height 174
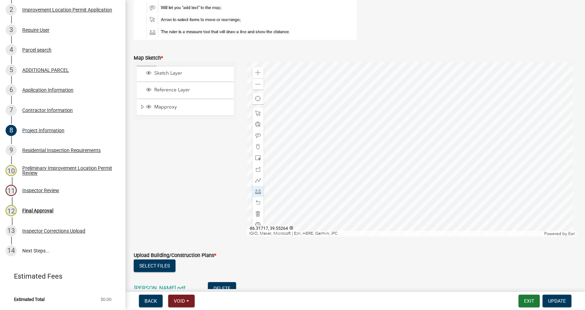
click at [392, 171] on div at bounding box center [412, 149] width 330 height 174
click at [392, 118] on div at bounding box center [412, 149] width 330 height 174
click at [442, 99] on div at bounding box center [412, 149] width 330 height 174
click at [428, 62] on div at bounding box center [412, 149] width 330 height 174
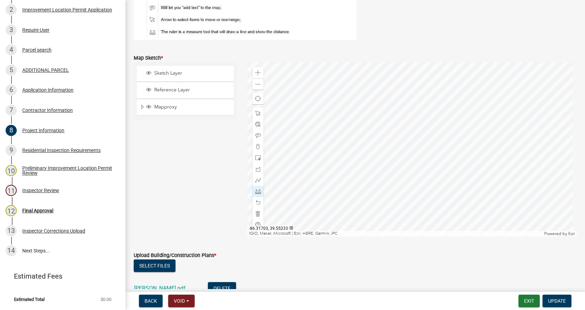
click at [441, 84] on div at bounding box center [412, 149] width 330 height 174
click at [366, 134] on div at bounding box center [412, 149] width 330 height 174
click at [367, 153] on div at bounding box center [412, 149] width 330 height 174
click at [460, 186] on div at bounding box center [412, 149] width 330 height 174
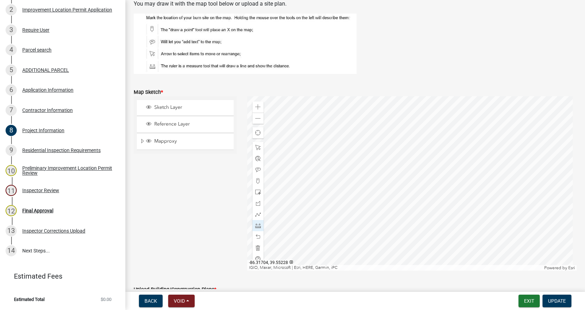
scroll to position [1254, 0]
click at [255, 119] on span at bounding box center [258, 119] width 6 height 6
click at [555, 300] on span "Update" at bounding box center [557, 301] width 18 height 6
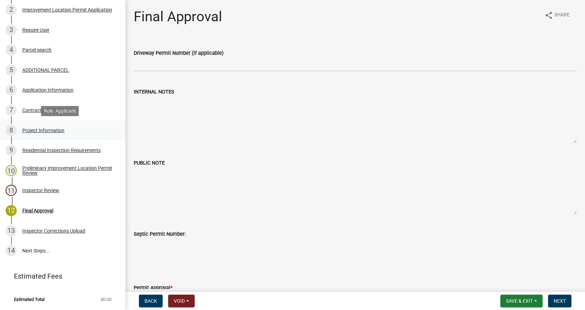
click at [29, 130] on div "Project Information" at bounding box center [43, 130] width 42 height 5
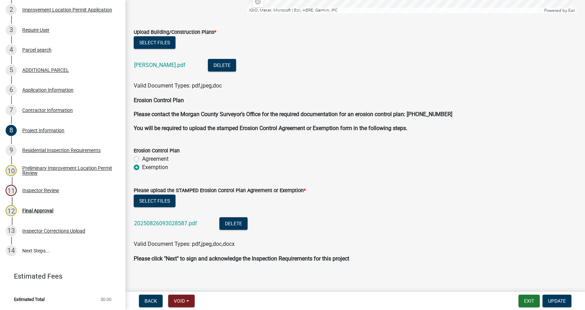
scroll to position [1519, 0]
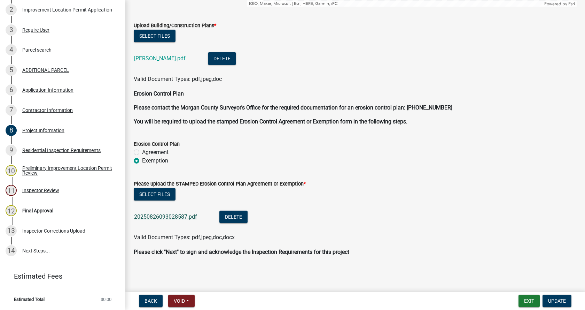
click at [160, 215] on link "20250826093028587.pdf" at bounding box center [165, 216] width 63 height 7
click at [30, 148] on div "Residential Inspection Requirements" at bounding box center [61, 150] width 78 height 5
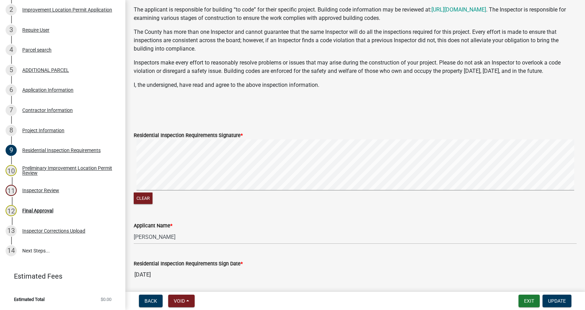
scroll to position [139, 0]
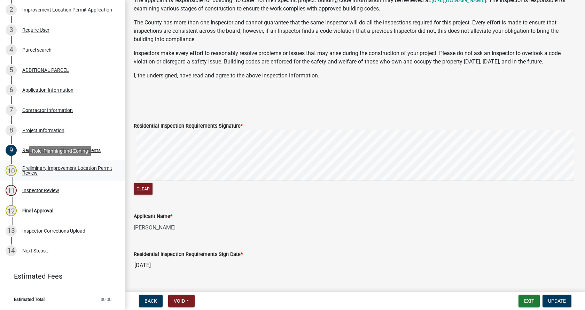
click at [30, 168] on div "Preliminary Improvement Location Permit Review" at bounding box center [68, 170] width 92 height 10
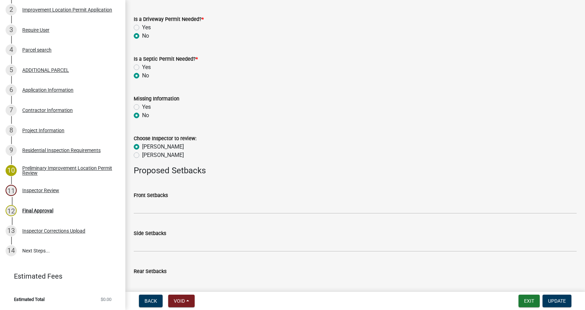
scroll to position [312, 0]
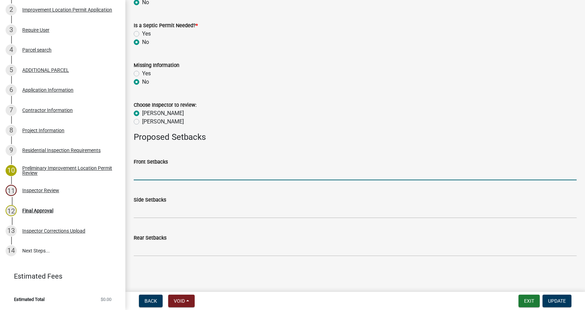
click at [187, 174] on input "Front Setbacks" at bounding box center [355, 173] width 443 height 14
type input "65"
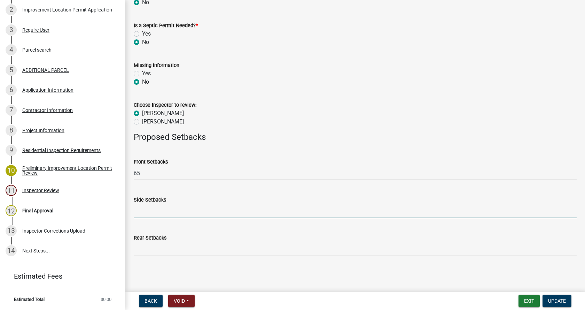
click at [162, 214] on input "Side Setbacks" at bounding box center [355, 211] width 443 height 14
type input "98/10"
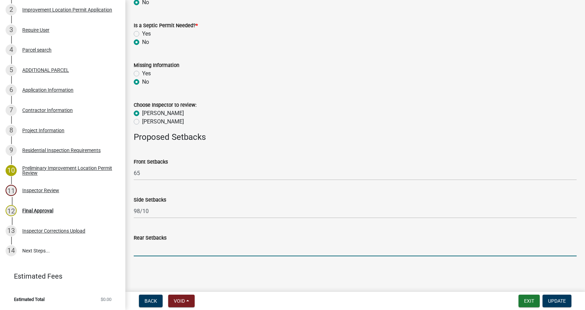
click at [157, 250] on input "Rear Setbacks" at bounding box center [355, 249] width 443 height 14
type input "120"
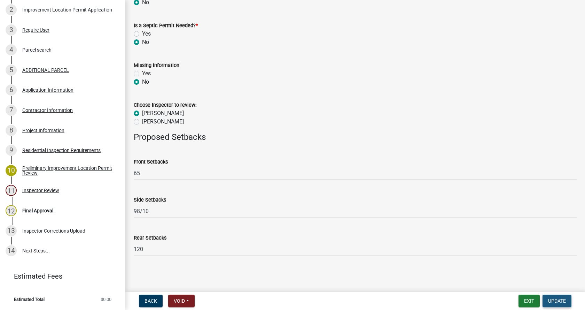
click at [558, 300] on span "Update" at bounding box center [557, 301] width 18 height 6
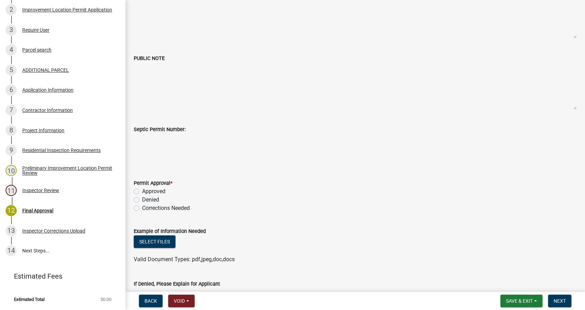
scroll to position [139, 0]
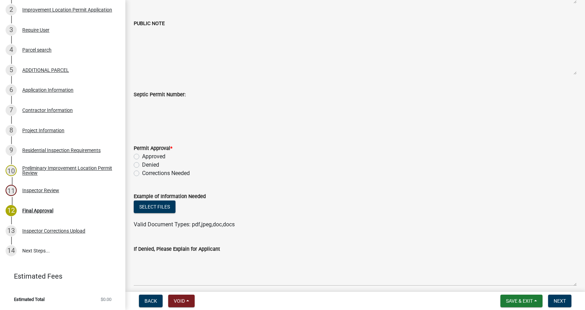
click at [142, 157] on label "Approved" at bounding box center [153, 156] width 23 height 8
click at [142, 157] on input "Approved" at bounding box center [144, 154] width 5 height 5
radio input "true"
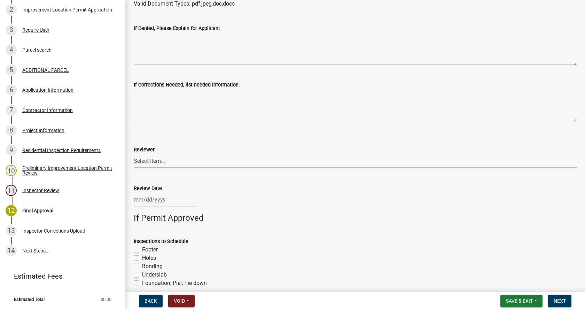
scroll to position [383, 0]
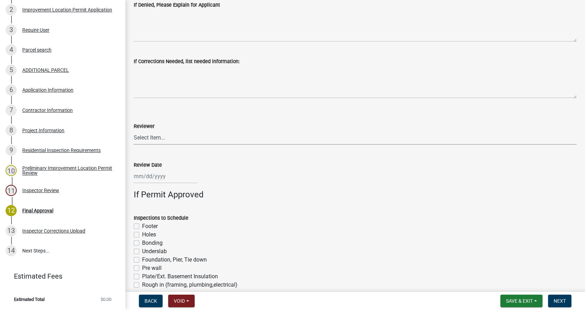
click at [159, 138] on select "Select Item... [PERSON_NAME] [PERSON_NAME] [PERSON_NAME]" at bounding box center [355, 137] width 443 height 14
click at [134, 130] on select "Select Item... [PERSON_NAME] [PERSON_NAME] [PERSON_NAME]" at bounding box center [355, 137] width 443 height 14
select select "4bf9213e-c266-4258-8e9b-d5f6a07002fa"
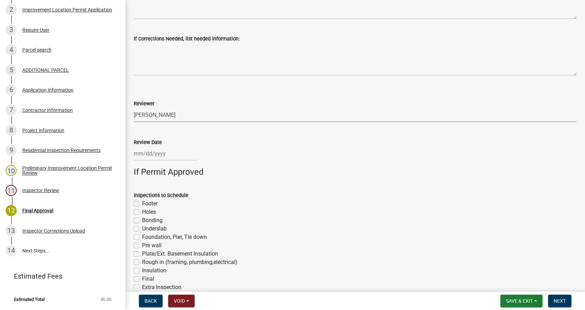
scroll to position [418, 0]
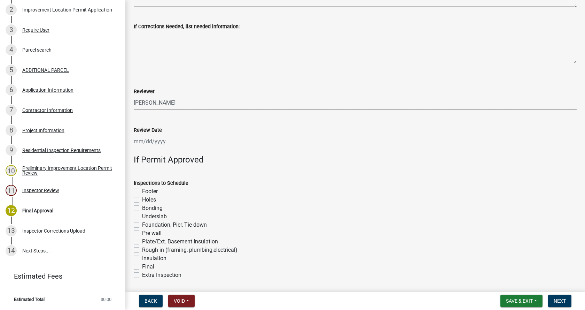
click at [153, 144] on div at bounding box center [166, 141] width 64 height 14
select select "9"
select select "2025"
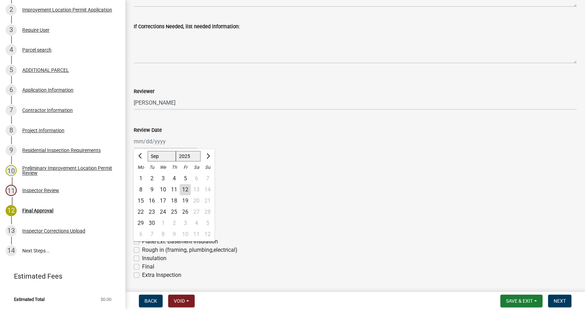
click at [187, 190] on div "12" at bounding box center [185, 189] width 11 height 11
type input "[DATE]"
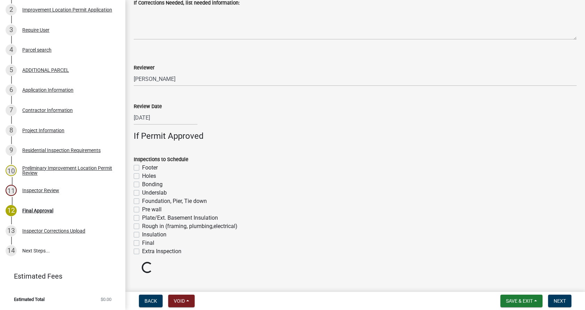
scroll to position [454, 0]
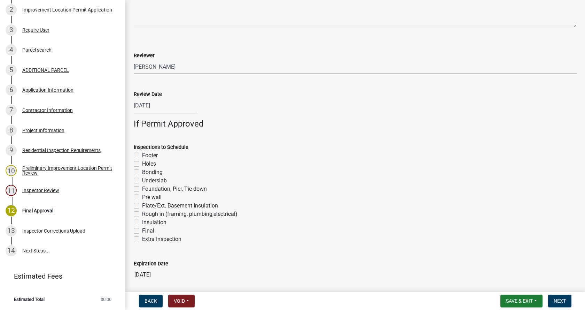
click at [142, 155] on label "Footer" at bounding box center [150, 155] width 16 height 8
click at [142, 155] on input "Footer" at bounding box center [144, 153] width 5 height 5
checkbox input "true"
checkbox input "false"
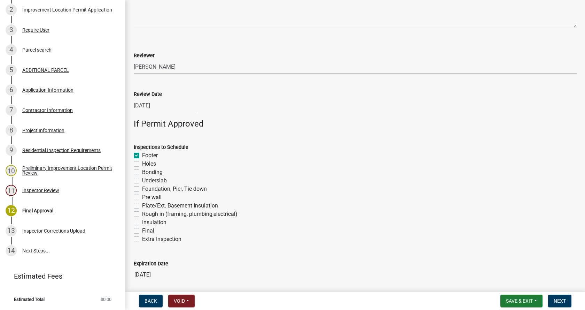
checkbox input "false"
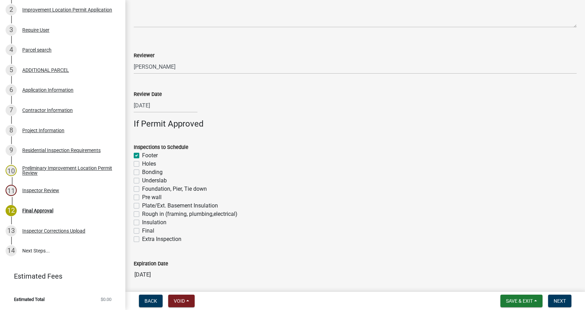
checkbox input "false"
click at [142, 189] on label "Foundation, Pier, Tie down" at bounding box center [174, 189] width 65 height 8
click at [142, 189] on input "Foundation, Pier, Tie down" at bounding box center [144, 187] width 5 height 5
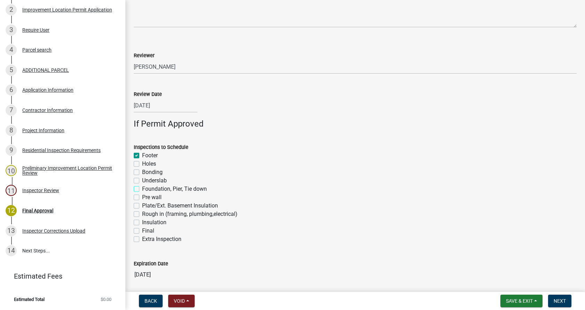
checkbox input "true"
checkbox input "false"
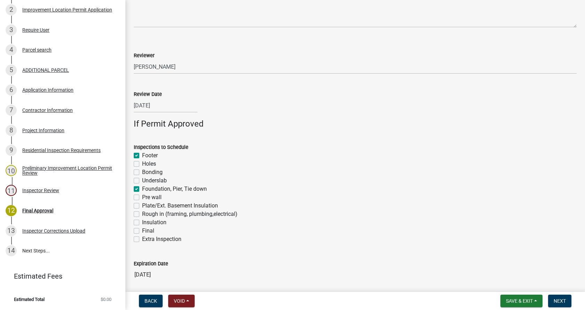
checkbox input "true"
checkbox input "false"
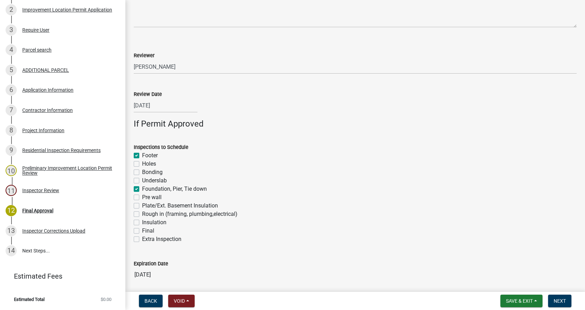
checkbox input "false"
click at [142, 213] on label "Rough in (framing, plumbing,electrical)" at bounding box center [189, 214] width 95 height 8
click at [142, 213] on input "Rough in (framing, plumbing,electrical)" at bounding box center [144, 212] width 5 height 5
checkbox input "true"
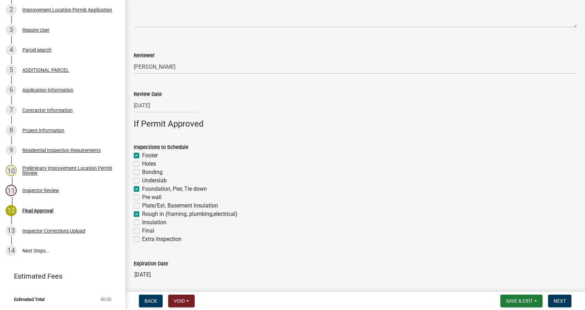
checkbox input "true"
checkbox input "false"
checkbox input "true"
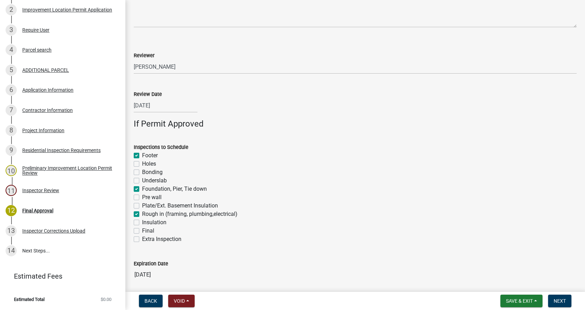
checkbox input "false"
checkbox input "true"
checkbox input "false"
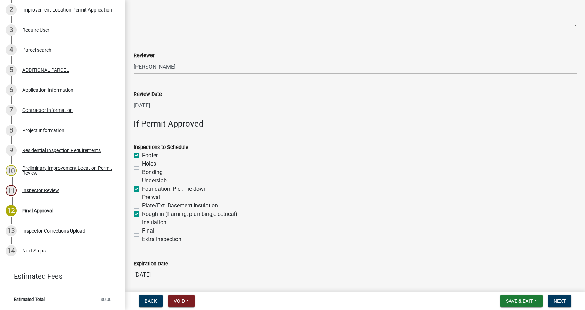
checkbox input "false"
click at [142, 223] on label "Insulation" at bounding box center [154, 222] width 24 height 8
click at [142, 223] on input "Insulation" at bounding box center [144, 220] width 5 height 5
checkbox input "true"
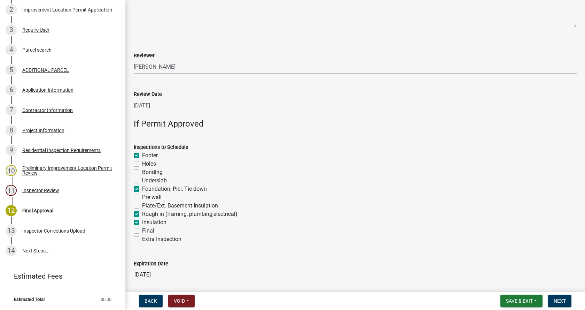
checkbox input "false"
checkbox input "true"
checkbox input "false"
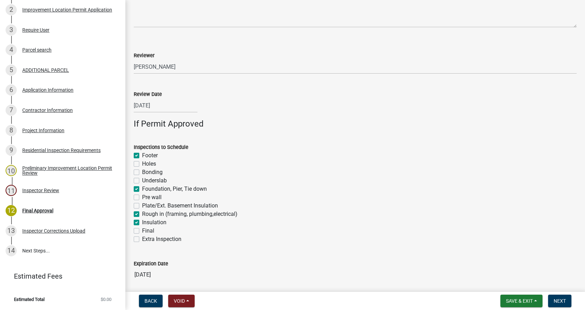
checkbox input "false"
checkbox input "true"
checkbox input "false"
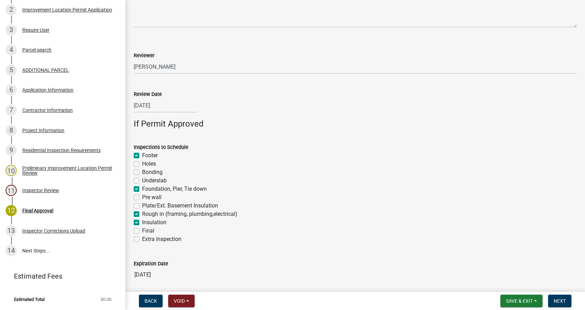
click at [142, 230] on label "Final" at bounding box center [148, 230] width 12 height 8
click at [142, 230] on input "Final" at bounding box center [144, 228] width 5 height 5
checkbox input "true"
checkbox input "false"
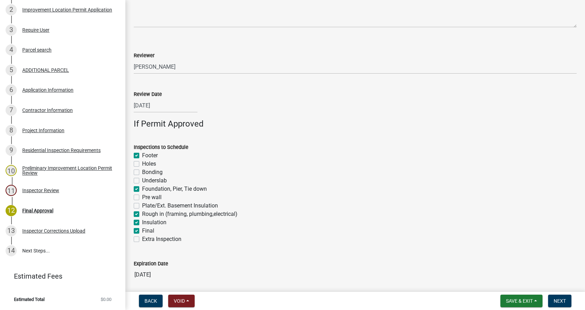
checkbox input "false"
checkbox input "true"
checkbox input "false"
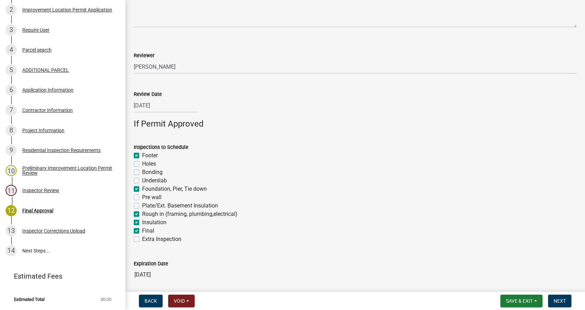
checkbox input "true"
checkbox input "false"
click at [142, 222] on label "Insulation" at bounding box center [154, 222] width 24 height 8
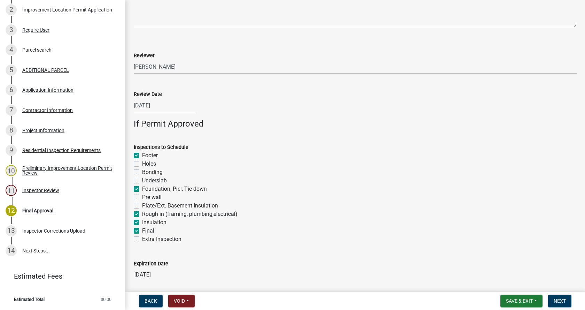
click at [142, 222] on input "Insulation" at bounding box center [144, 220] width 5 height 5
checkbox input "false"
checkbox input "true"
checkbox input "false"
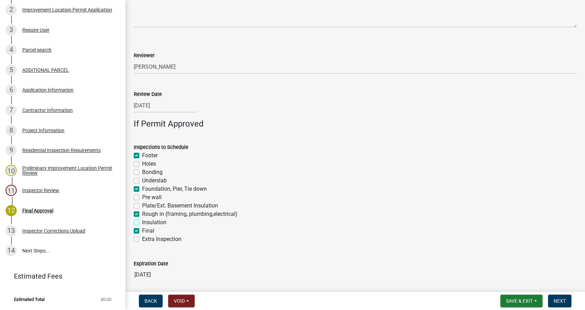
checkbox input "false"
checkbox input "true"
checkbox input "false"
checkbox input "true"
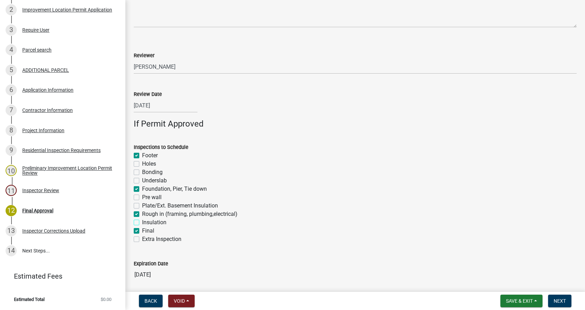
checkbox input "false"
checkbox input "true"
checkbox input "false"
click at [562, 299] on span "Next" at bounding box center [560, 301] width 12 height 6
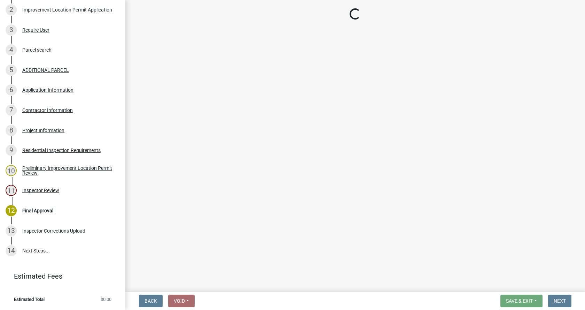
scroll to position [295, 0]
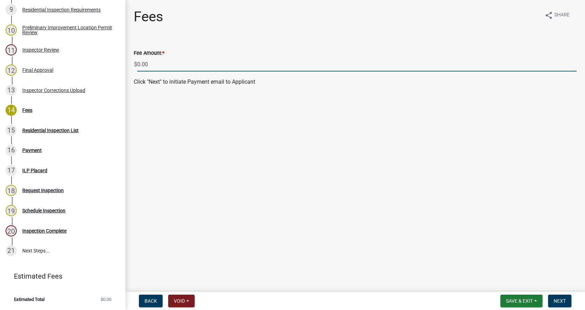
click at [140, 64] on input "0.00" at bounding box center [357, 64] width 440 height 14
type input "200.00"
click at [562, 299] on span "Next" at bounding box center [560, 301] width 12 height 6
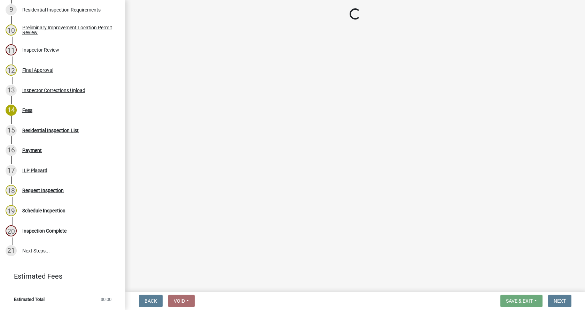
select select "3: 3"
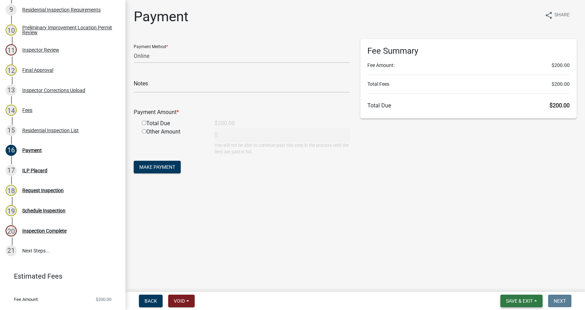
click at [534, 300] on button "Save & Exit" at bounding box center [522, 300] width 42 height 13
click at [511, 284] on button "Save & Exit" at bounding box center [515, 282] width 56 height 17
